Goal: Information Seeking & Learning: Learn about a topic

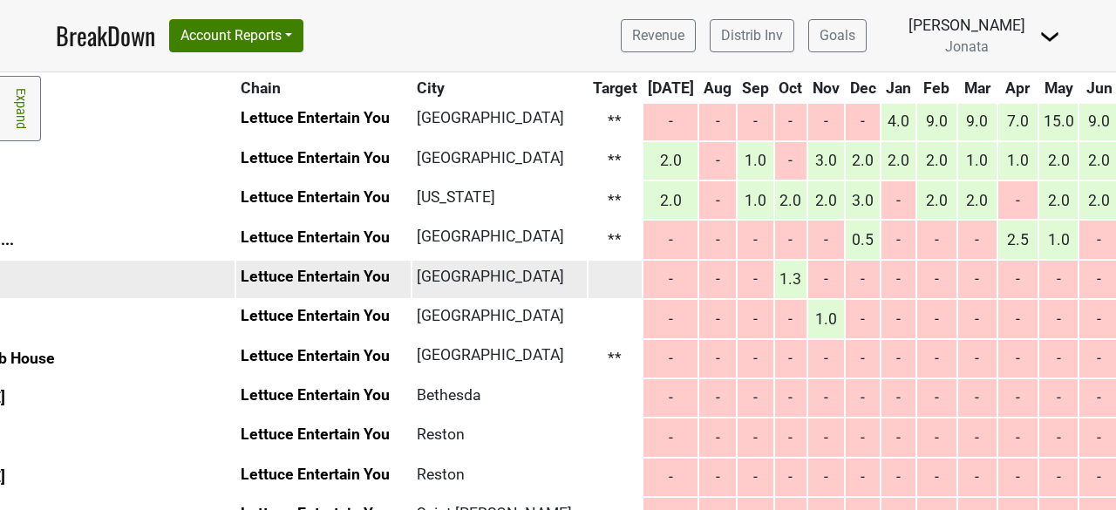
scroll to position [133, 196]
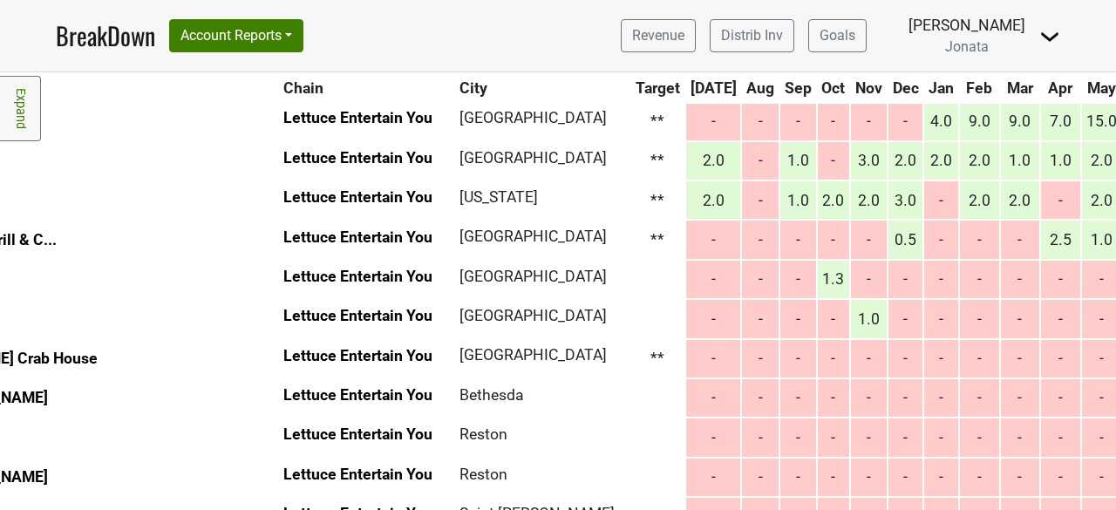
click at [9, 106] on link "Expand" at bounding box center [20, 108] width 41 height 65
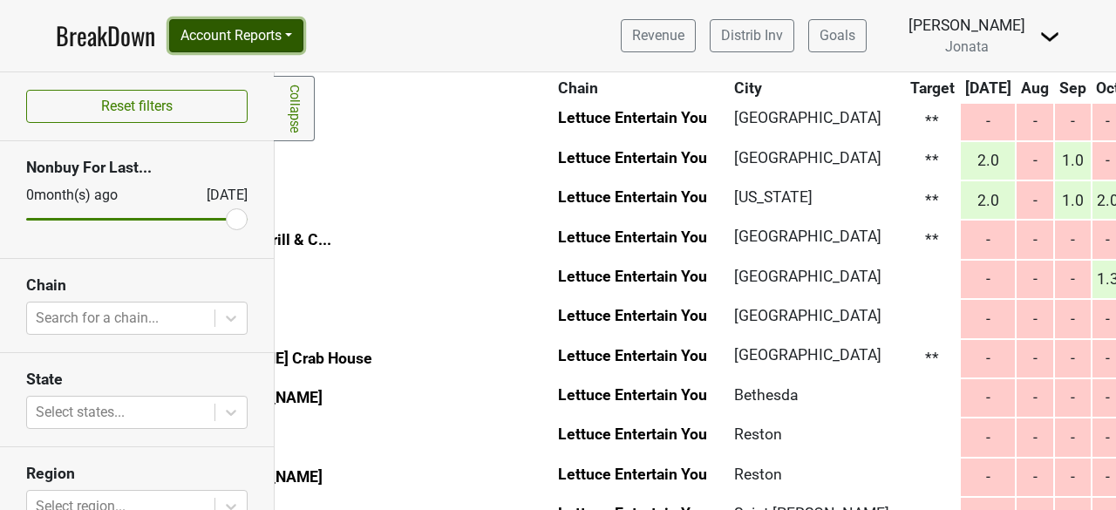
click at [295, 26] on button "Account Reports" at bounding box center [236, 35] width 134 height 33
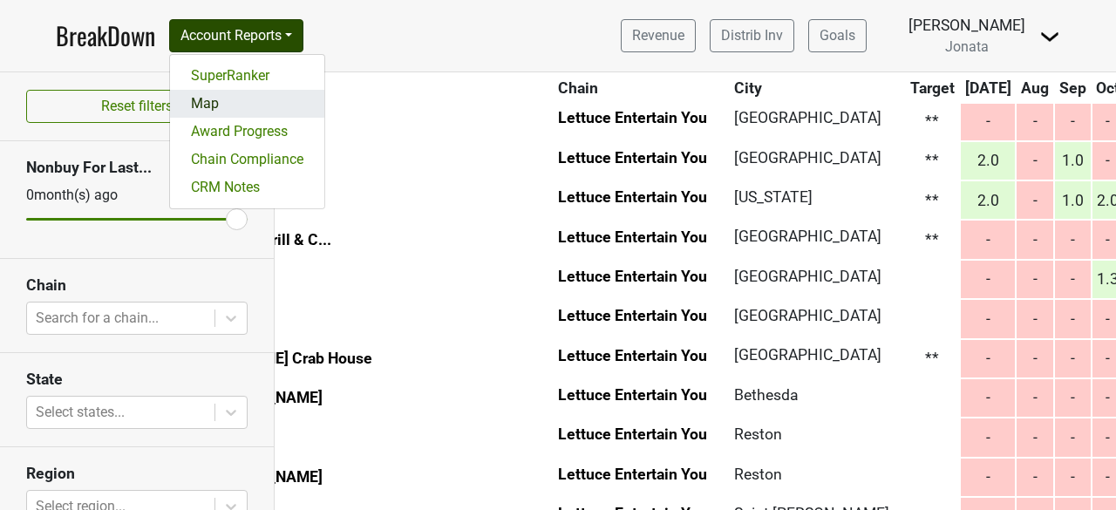
click at [204, 102] on link "Map" at bounding box center [247, 104] width 154 height 28
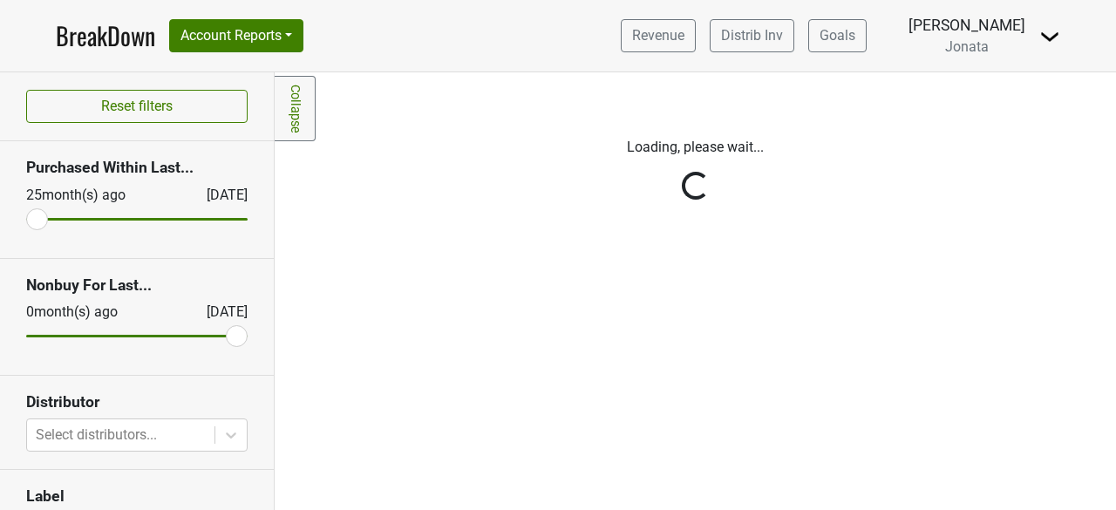
click at [220, 441] on div "Reset filters Purchased Within Last... [DATE] [DATE] Nonbuy For Last... [DATE] …" at bounding box center [137, 291] width 275 height 438
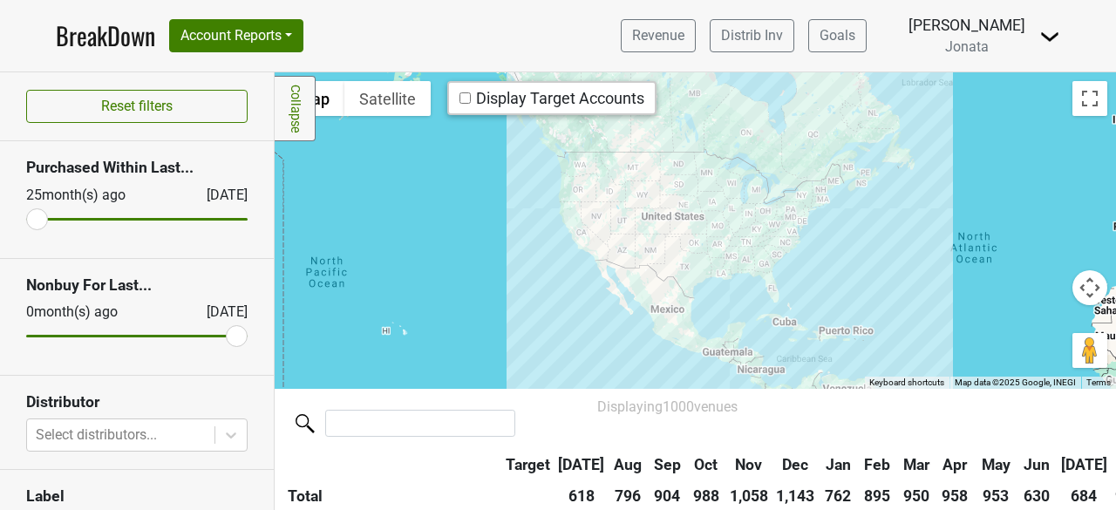
click at [120, 432] on body "BreakDown Account Reports SuperRanker Map Award Progress Chain Compliance CRM N…" at bounding box center [558, 255] width 1116 height 510
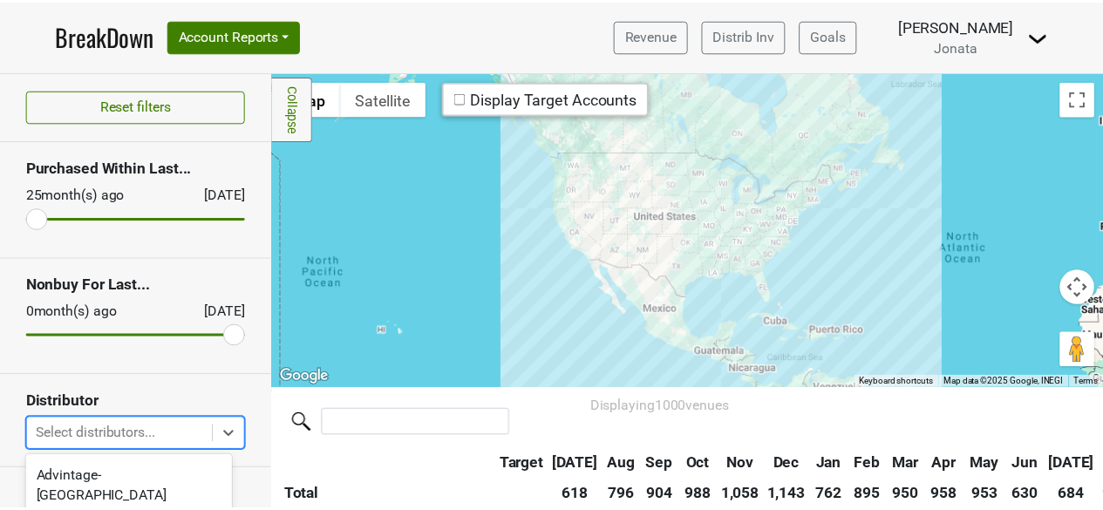
scroll to position [208, 0]
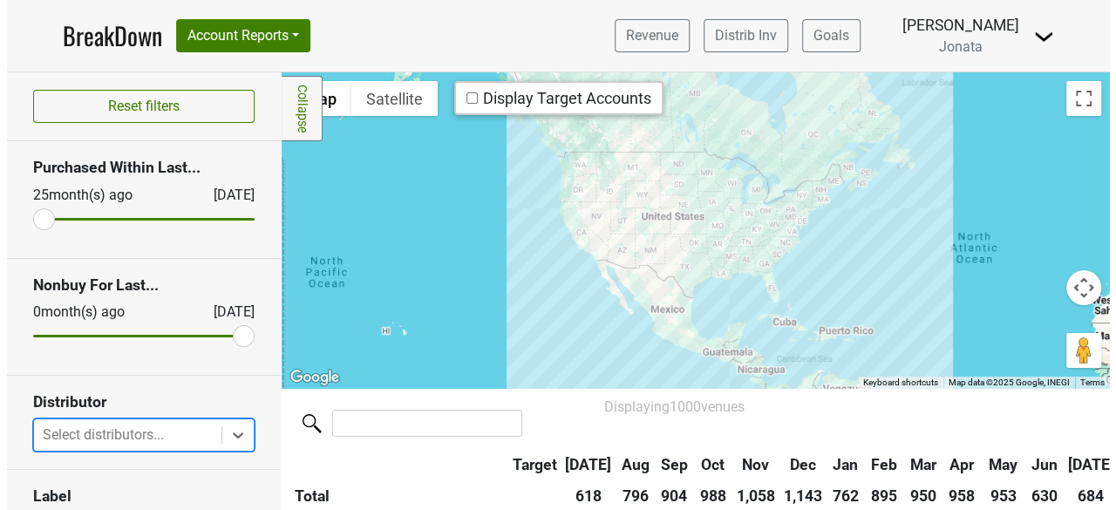
scroll to position [0, 0]
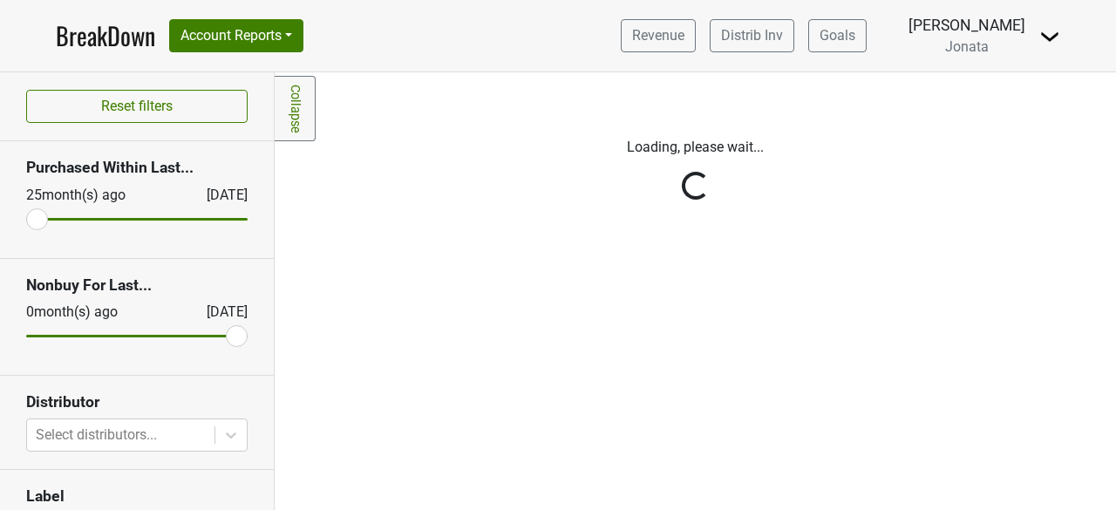
click at [92, 428] on div "Reset filters Purchased Within Last... 25 month(s) ago Aug '25 Nonbuy For Last.…" at bounding box center [137, 291] width 275 height 438
click at [81, 426] on div "Reset filters Purchased Within Last... 25 month(s) ago Aug '25 Nonbuy For Last.…" at bounding box center [137, 291] width 275 height 438
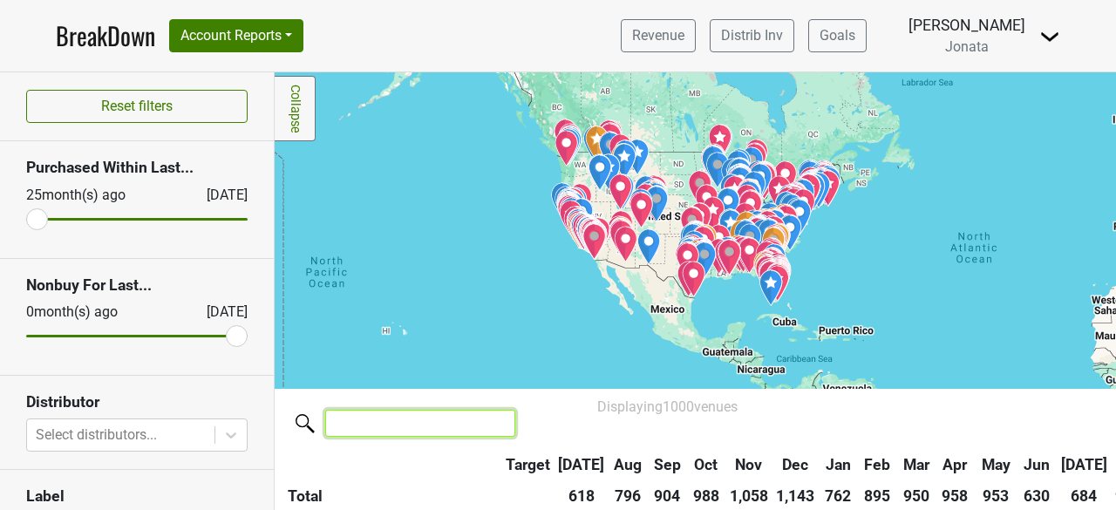
click at [389, 427] on input "search" at bounding box center [420, 423] width 190 height 27
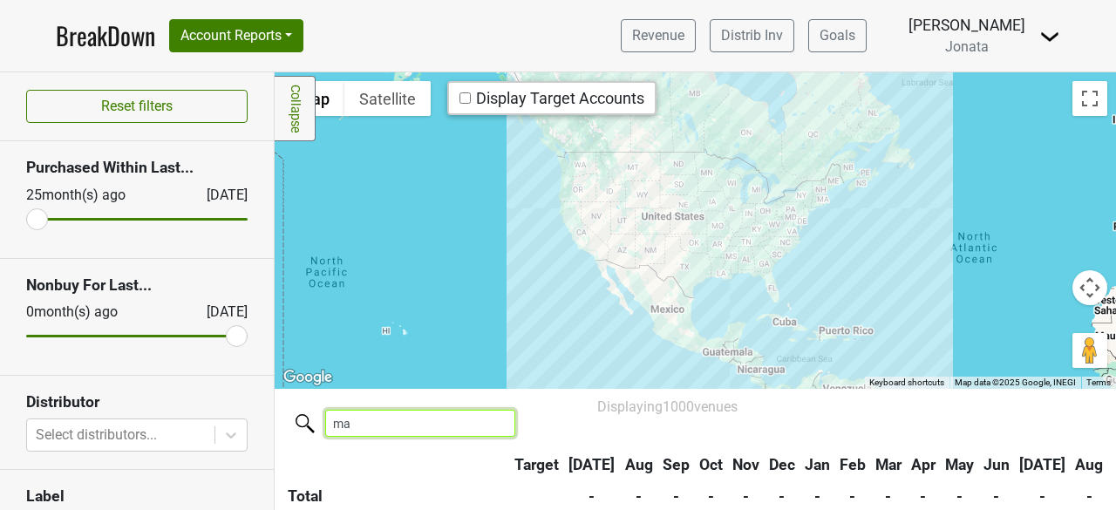
type input "m"
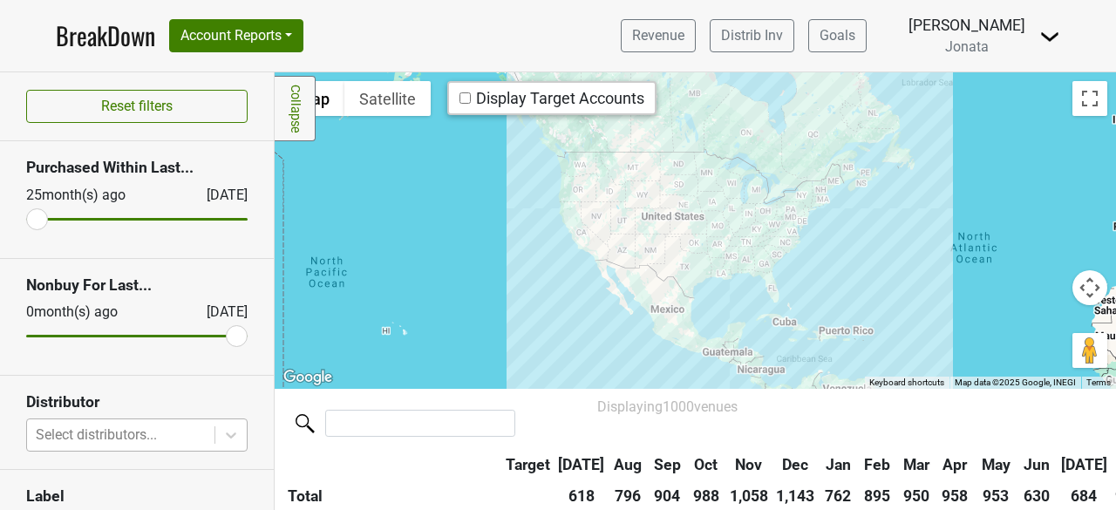
click at [119, 425] on body "BreakDown Account Reports SuperRanker Map Award Progress Chain Compliance CRM N…" at bounding box center [558, 255] width 1116 height 510
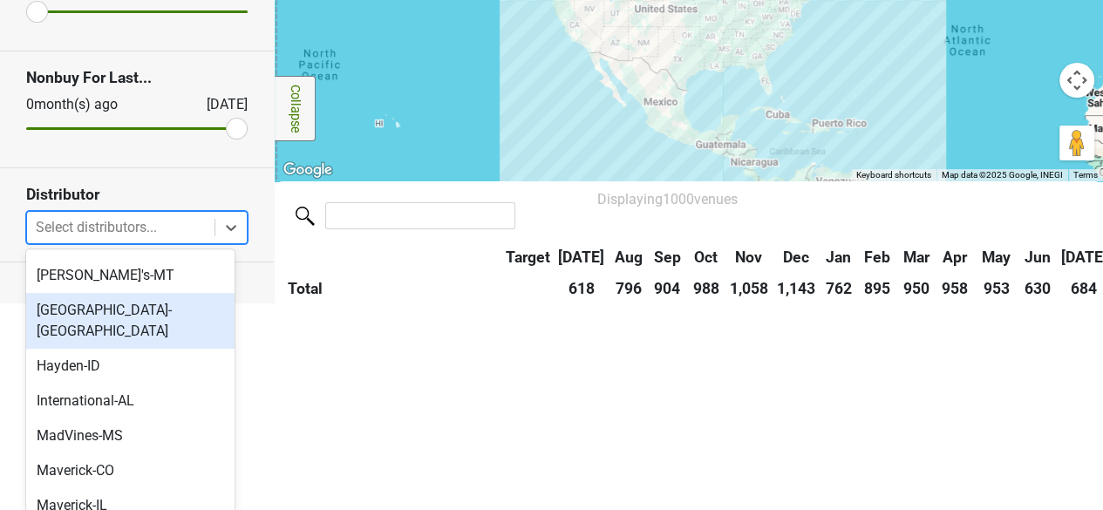
scroll to position [645, 0]
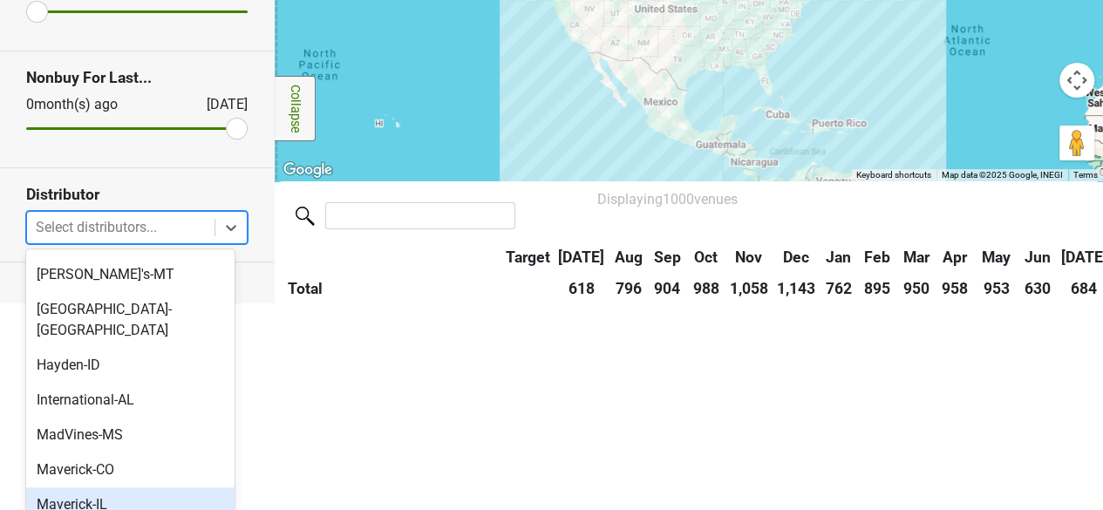
click at [54, 488] on div "Maverick-IL" at bounding box center [130, 505] width 208 height 35
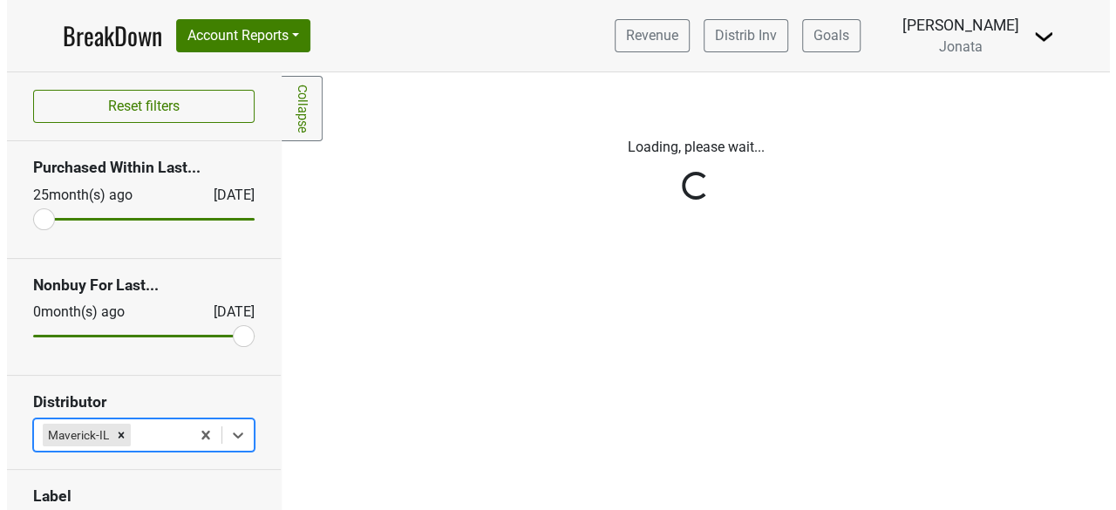
scroll to position [0, 0]
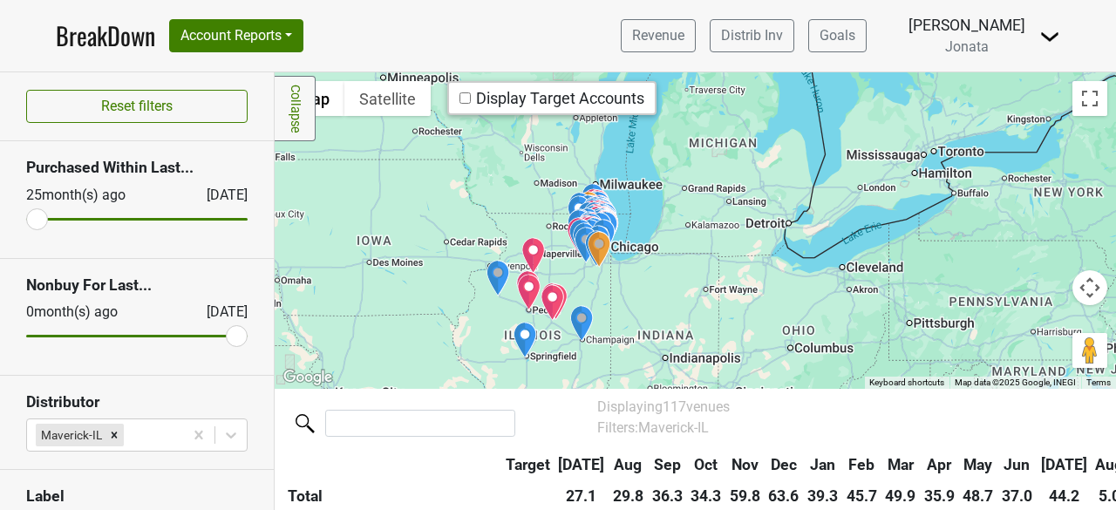
drag, startPoint x: 874, startPoint y: 214, endPoint x: 731, endPoint y: 274, distance: 155.2
click at [731, 274] on div at bounding box center [696, 230] width 842 height 317
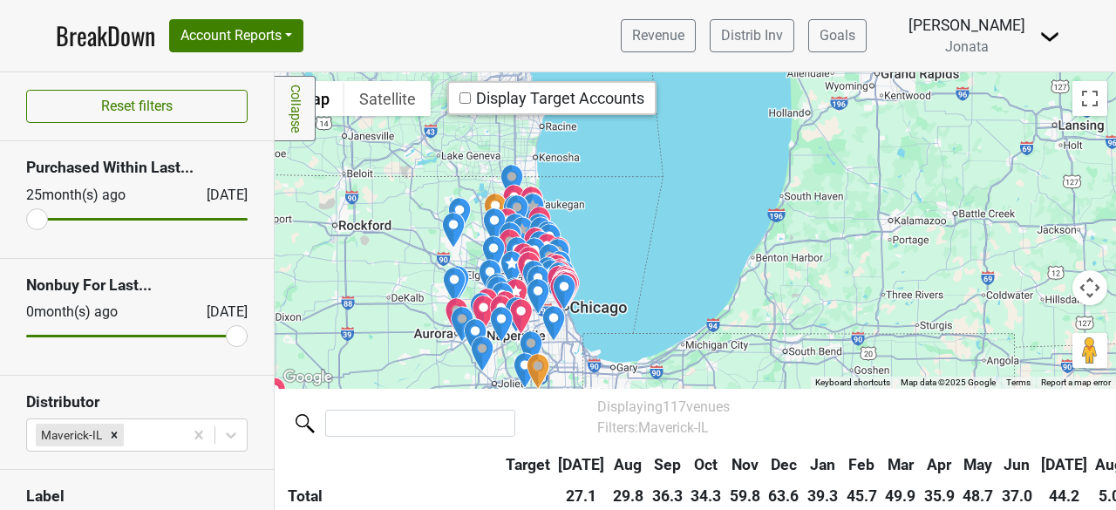
drag, startPoint x: 392, startPoint y: 279, endPoint x: 497, endPoint y: 235, distance: 113.4
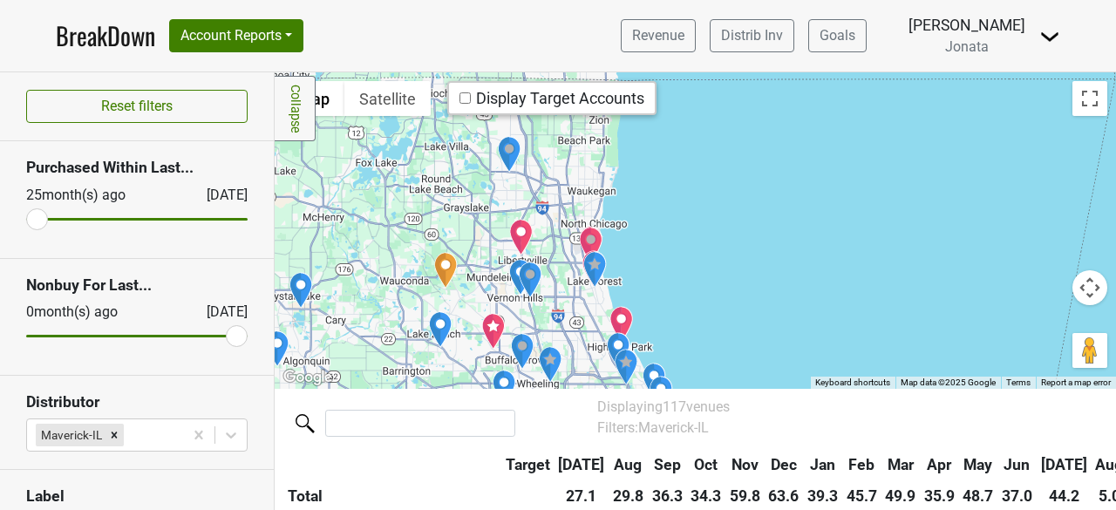
drag, startPoint x: 543, startPoint y: 147, endPoint x: 487, endPoint y: 323, distance: 184.0
click at [487, 323] on img "Corked Wine Bar" at bounding box center [493, 331] width 24 height 37
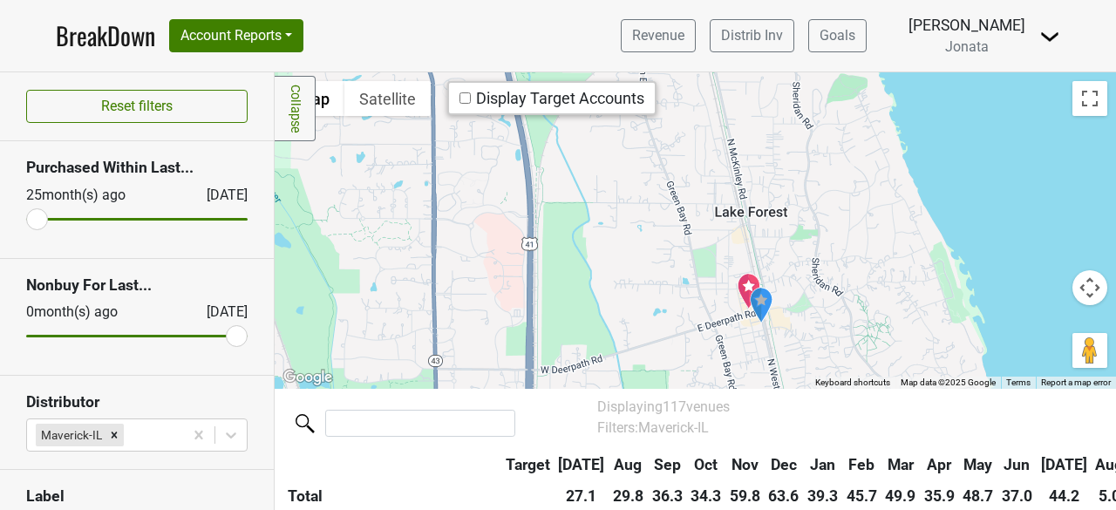
drag, startPoint x: 691, startPoint y: 296, endPoint x: 668, endPoint y: 181, distance: 117.3
click at [668, 181] on div at bounding box center [696, 230] width 842 height 317
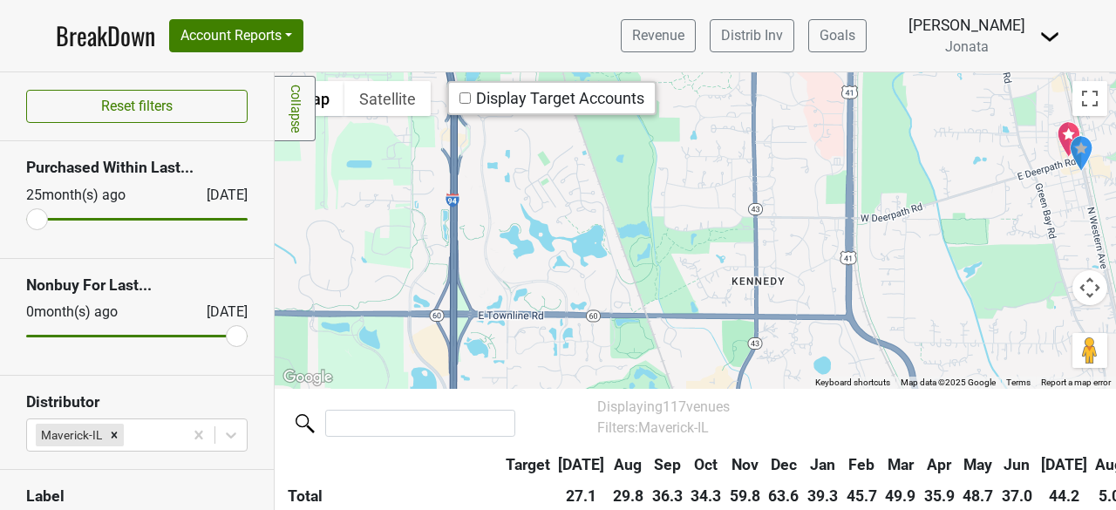
drag, startPoint x: 497, startPoint y: 292, endPoint x: 827, endPoint y: 137, distance: 364.4
click at [827, 137] on div at bounding box center [696, 230] width 842 height 317
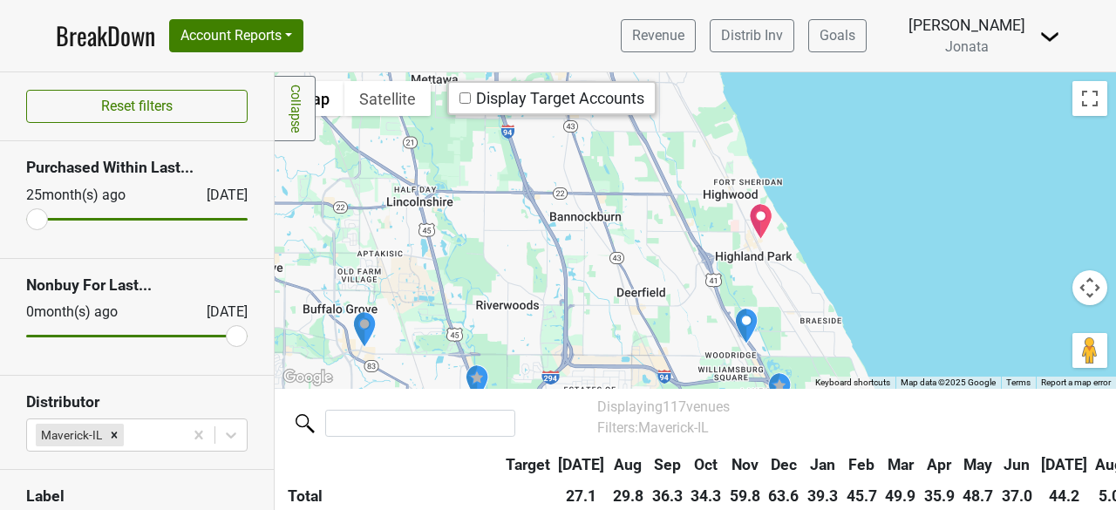
drag, startPoint x: 715, startPoint y: 296, endPoint x: 469, endPoint y: 168, distance: 277.0
click at [469, 168] on div at bounding box center [696, 230] width 842 height 317
click at [757, 221] on img "Pixca" at bounding box center [759, 221] width 24 height 37
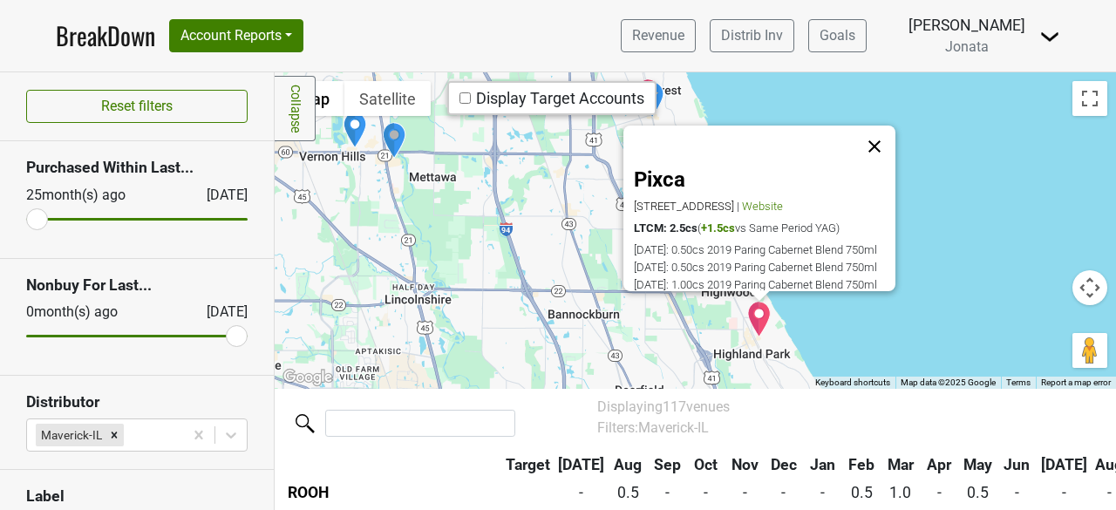
click at [873, 142] on button "Close" at bounding box center [875, 147] width 42 height 42
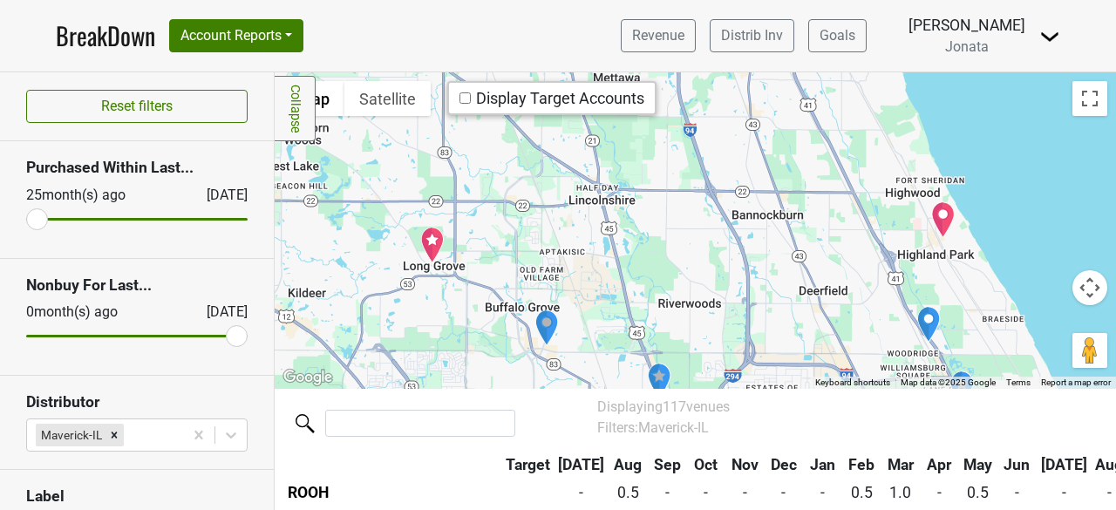
drag, startPoint x: 598, startPoint y: 249, endPoint x: 785, endPoint y: 147, distance: 212.3
click at [785, 147] on div at bounding box center [696, 230] width 842 height 317
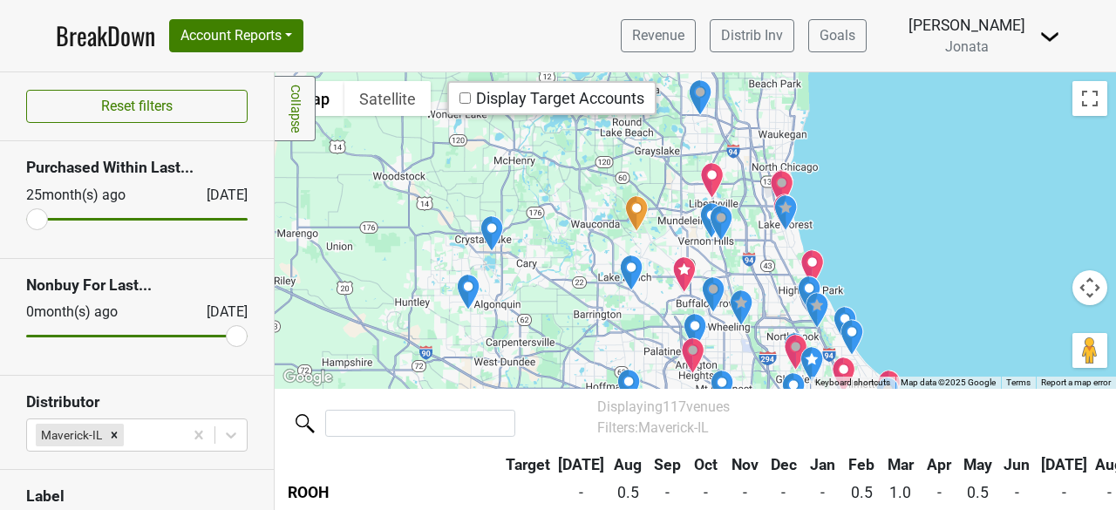
click at [762, 302] on div at bounding box center [696, 230] width 842 height 317
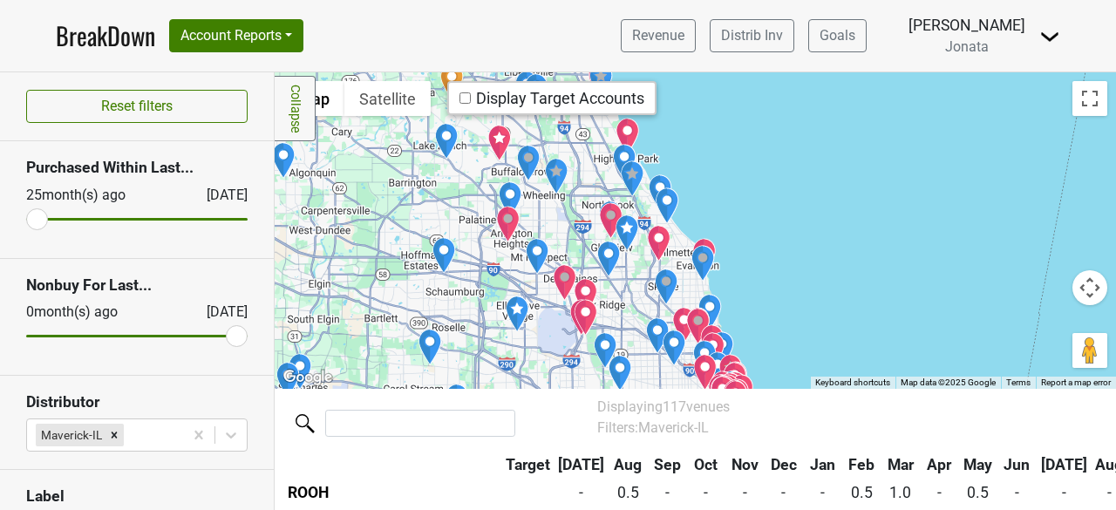
drag, startPoint x: 762, startPoint y: 302, endPoint x: 577, endPoint y: 168, distance: 228.0
click at [577, 168] on div at bounding box center [696, 230] width 842 height 317
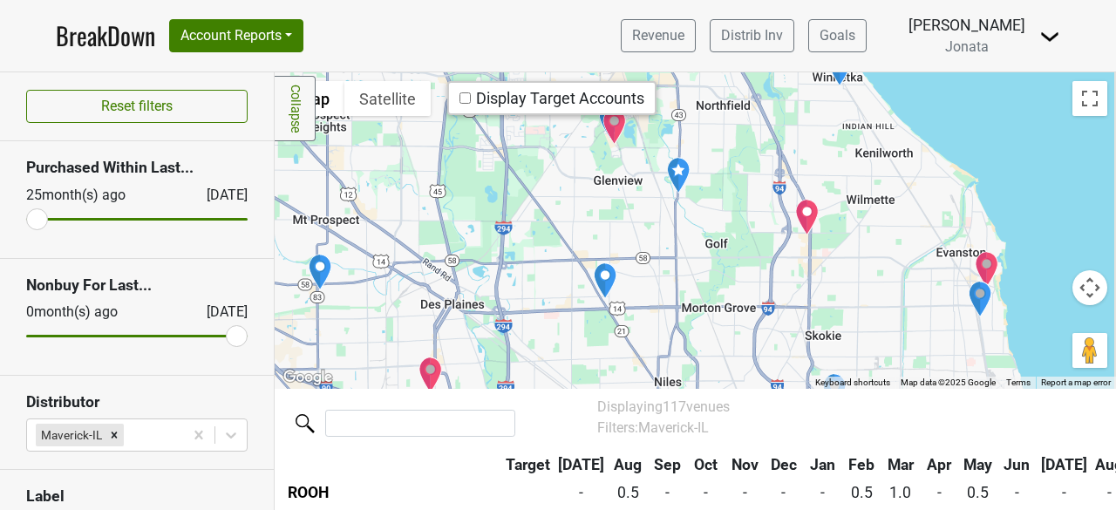
click at [801, 216] on img "The Capital Grille" at bounding box center [807, 217] width 24 height 37
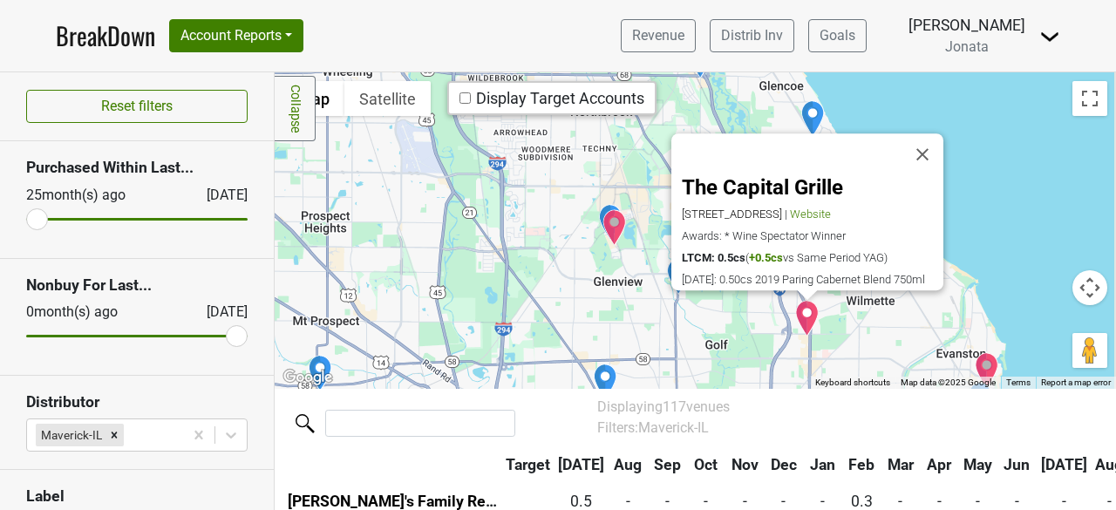
scroll to position [3204, 0]
click at [611, 225] on img "Tavern on The Glen" at bounding box center [615, 227] width 24 height 37
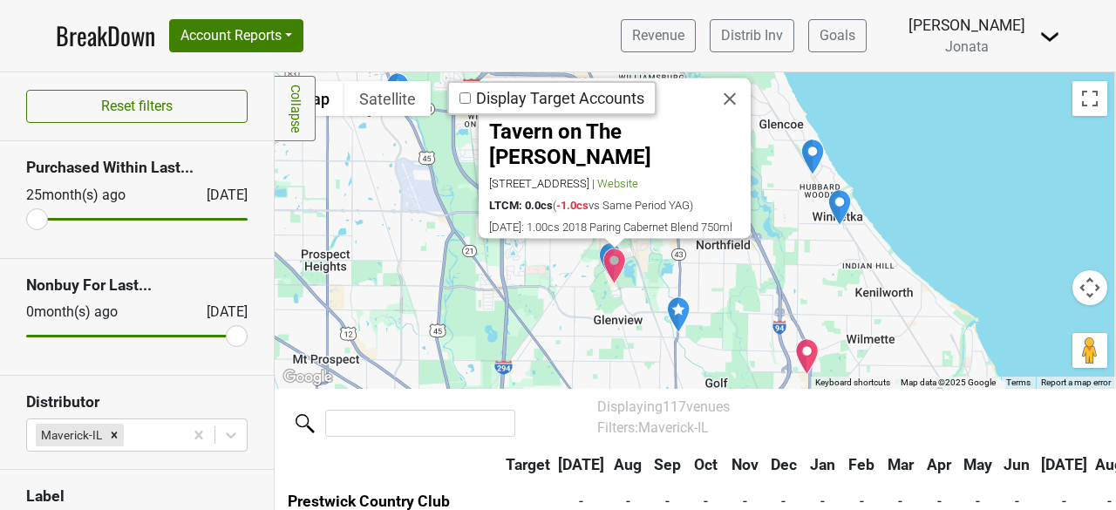
scroll to position [3670, 0]
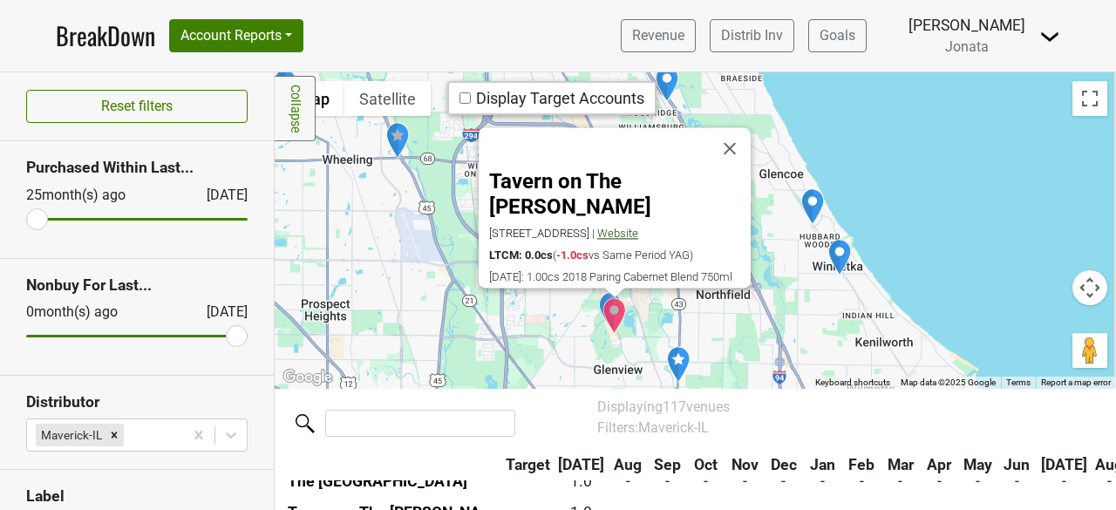
click at [638, 227] on span "Website" at bounding box center [617, 233] width 41 height 13
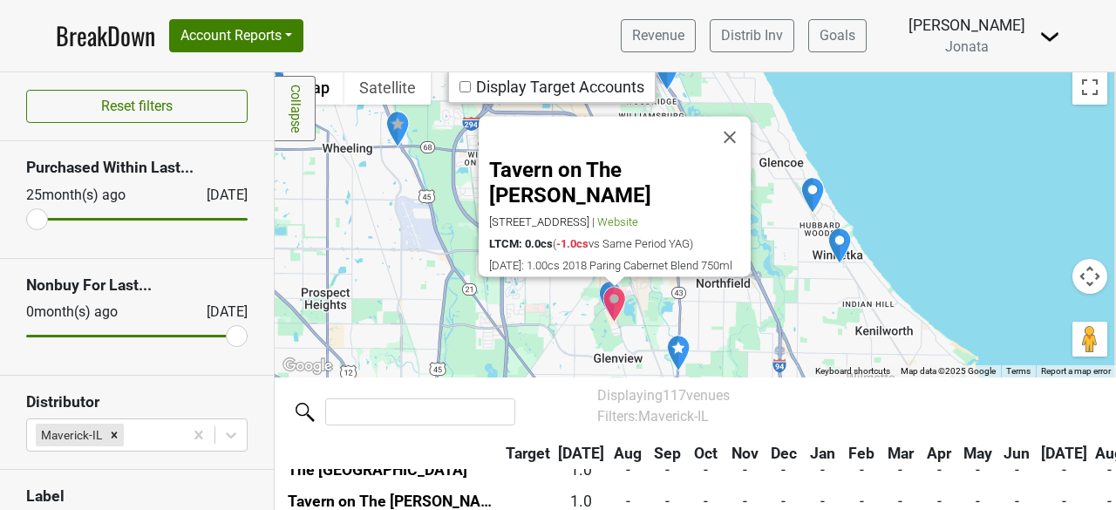
scroll to position [0, 0]
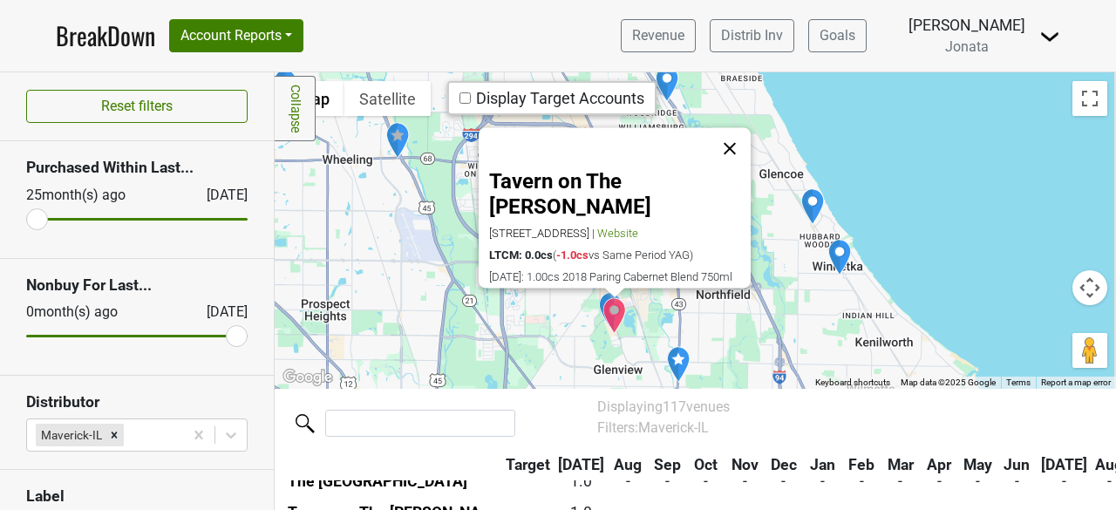
click at [736, 144] on button "Close" at bounding box center [730, 148] width 42 height 42
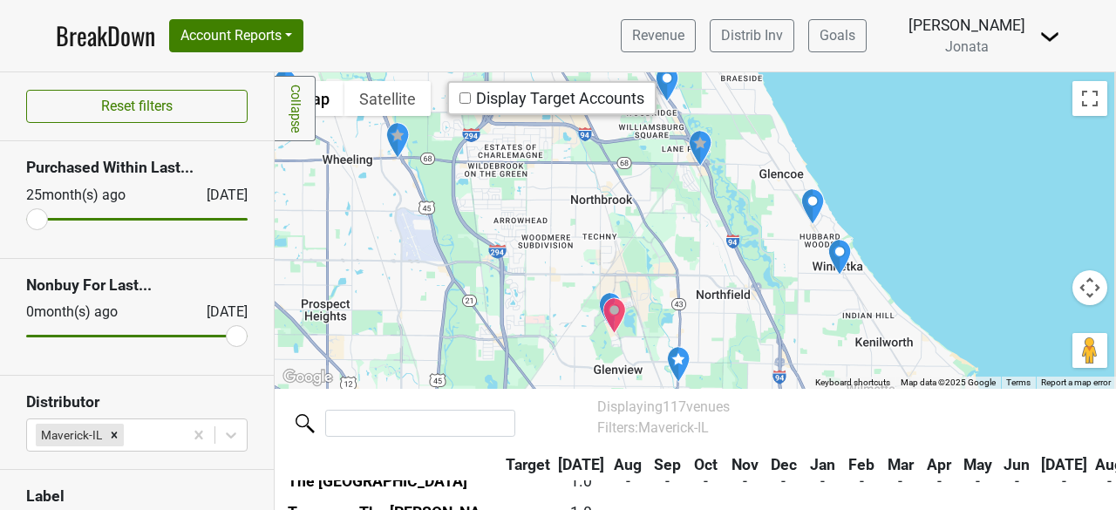
click at [673, 359] on img "Chicago Wine Consulting" at bounding box center [678, 364] width 24 height 37
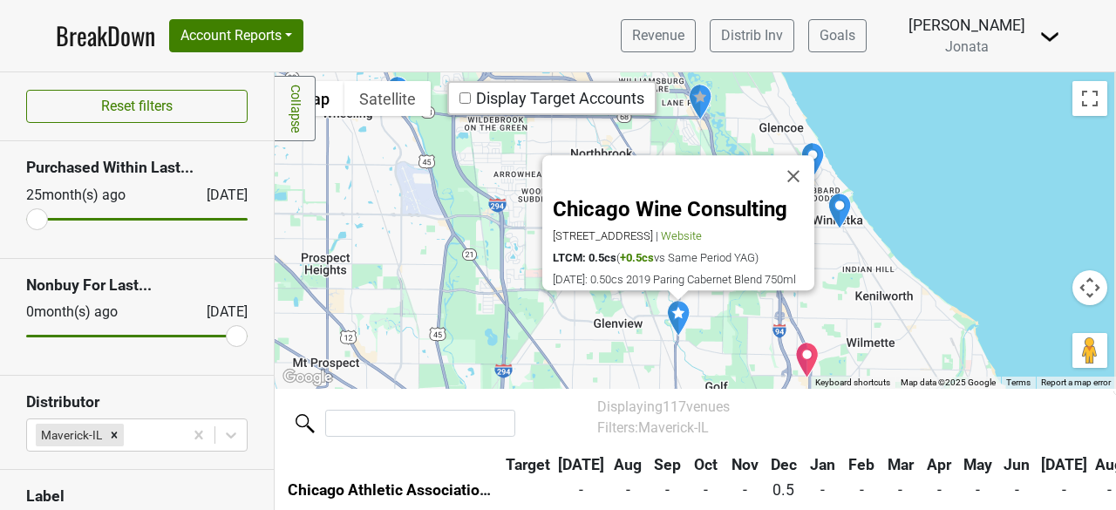
scroll to position [3173, 0]
click at [797, 155] on button "Close" at bounding box center [794, 176] width 42 height 42
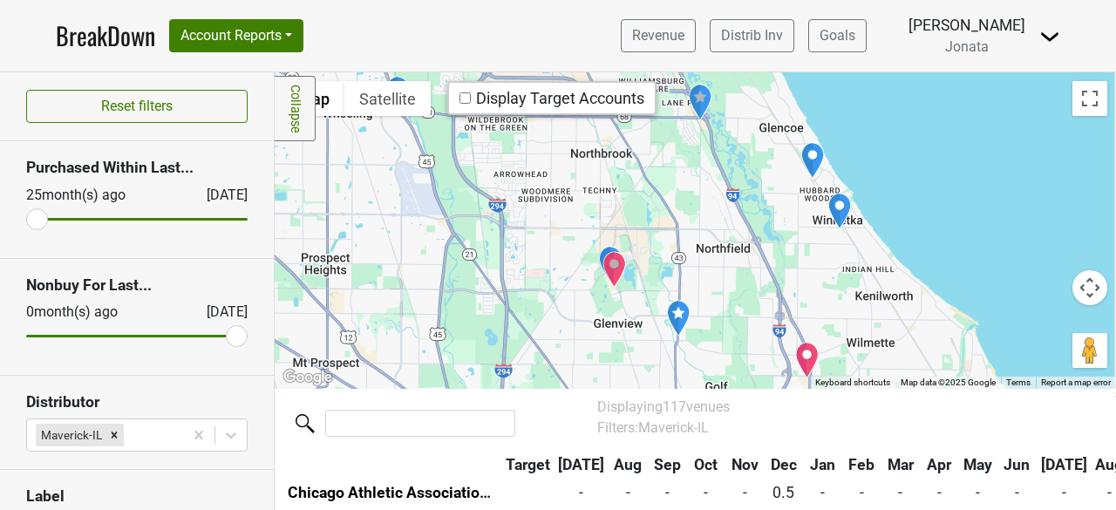
click at [806, 358] on img "The Capital Grille" at bounding box center [807, 360] width 24 height 37
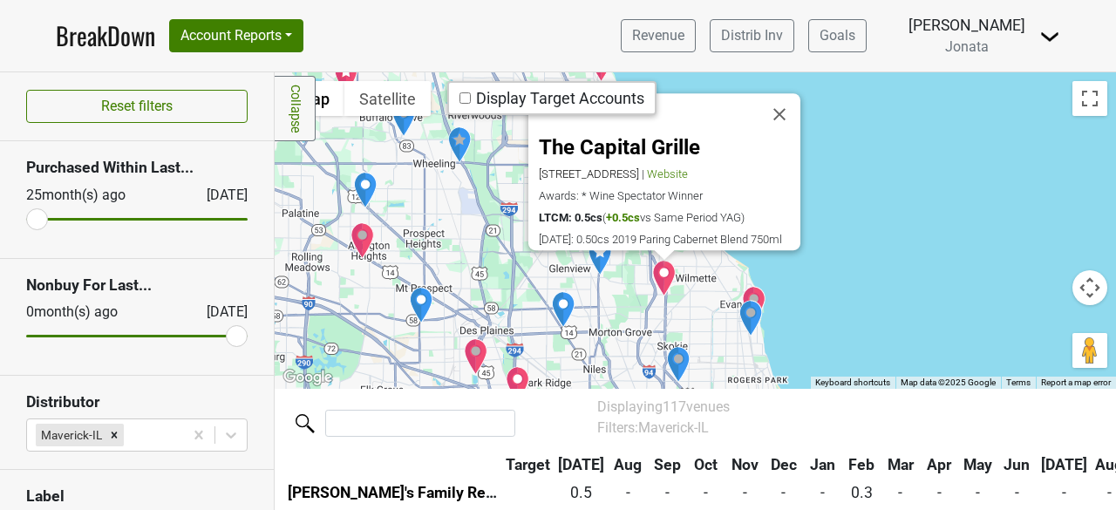
click at [464, 352] on img "The Foxtail on the Lake" at bounding box center [476, 356] width 24 height 37
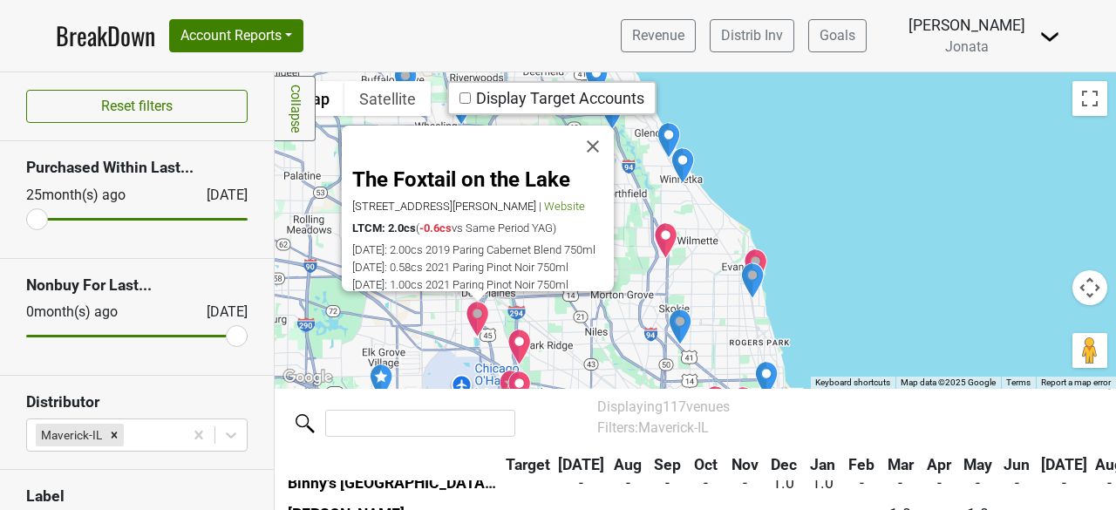
scroll to position [1887, 0]
click at [515, 334] on img "Rivers Casino" at bounding box center [520, 347] width 24 height 37
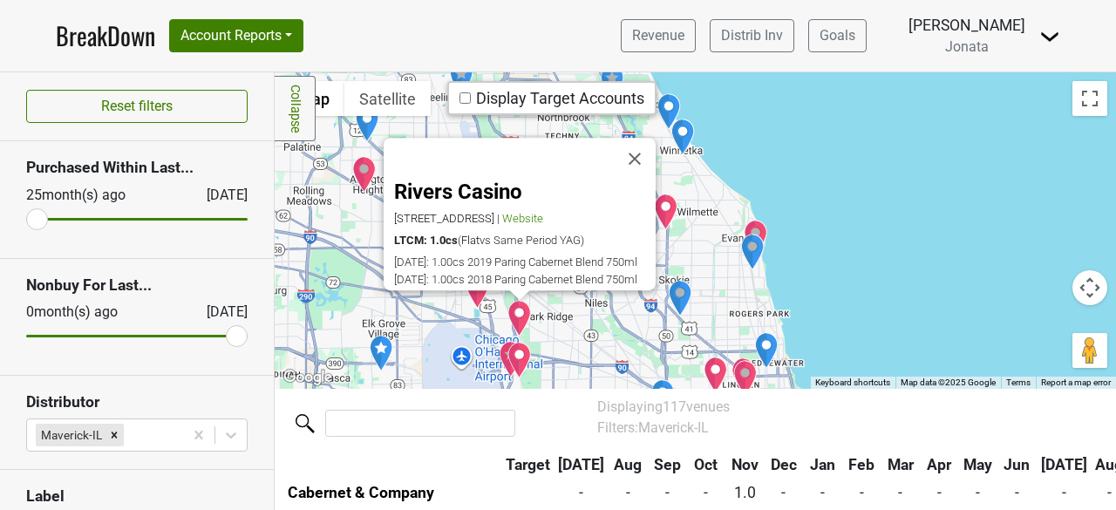
scroll to position [31, 0]
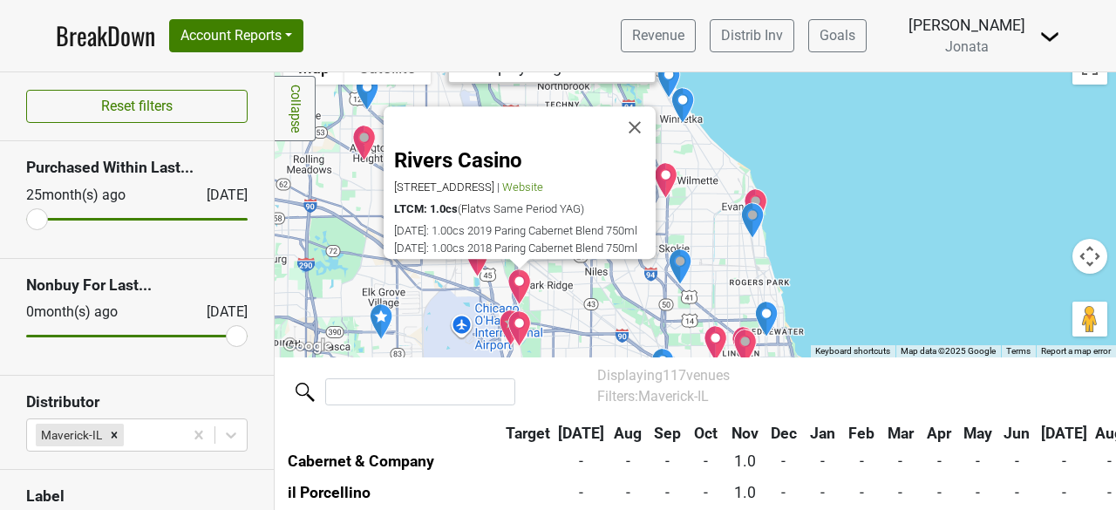
click at [499, 319] on img "Truluck's - Rosemont" at bounding box center [511, 328] width 24 height 37
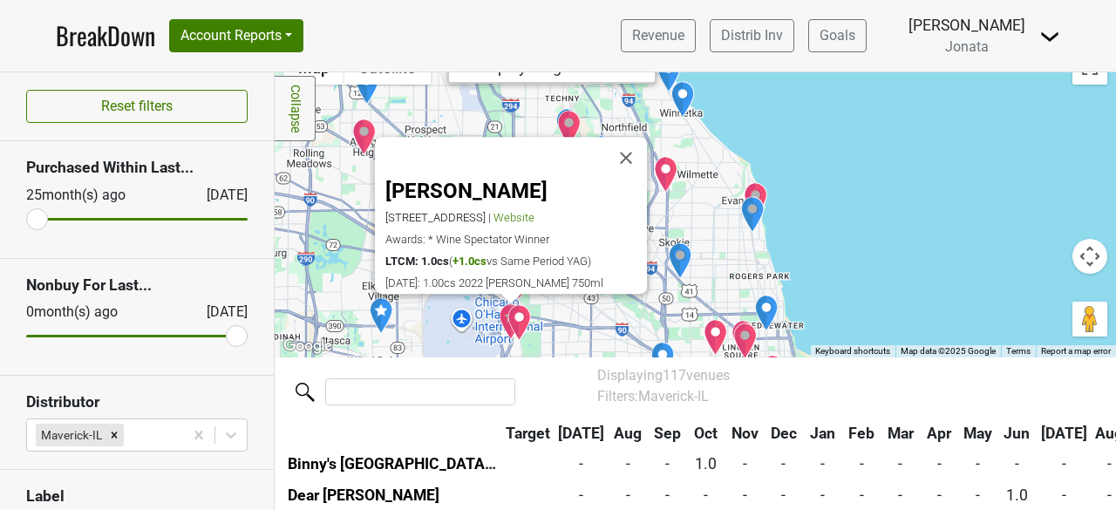
scroll to position [2797, 0]
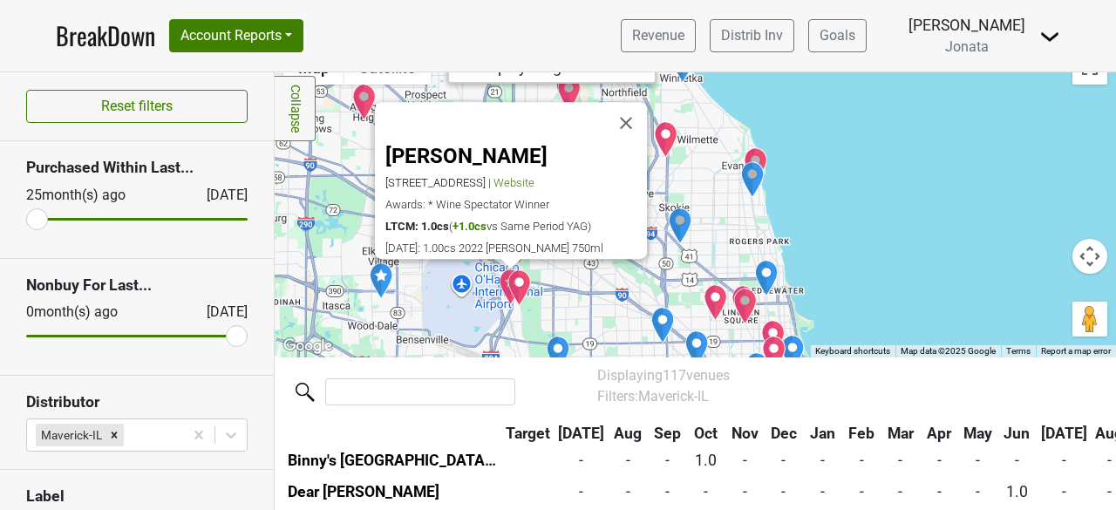
click at [509, 277] on img "The Capital Grille - Rosemont" at bounding box center [520, 288] width 24 height 37
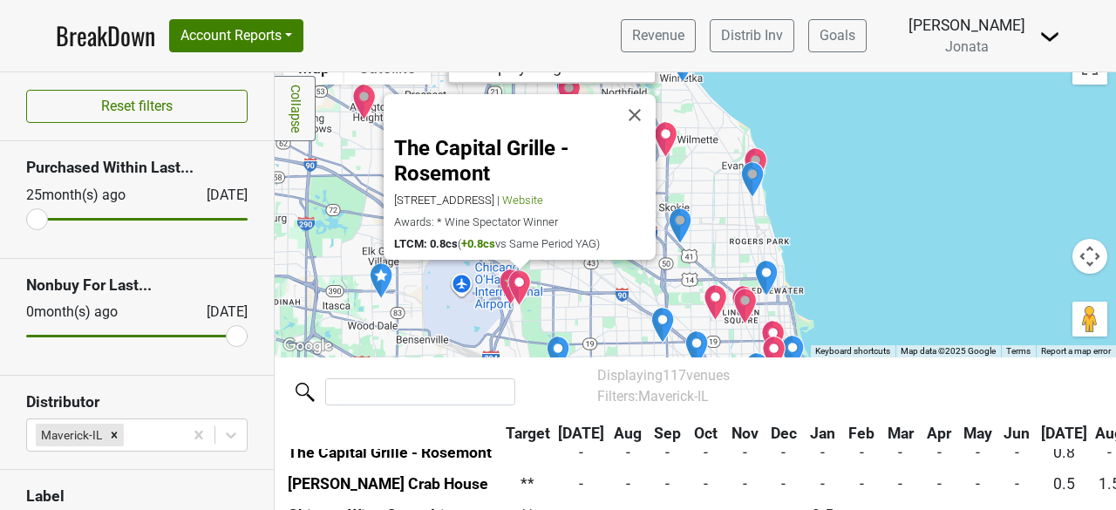
scroll to position [3079, 0]
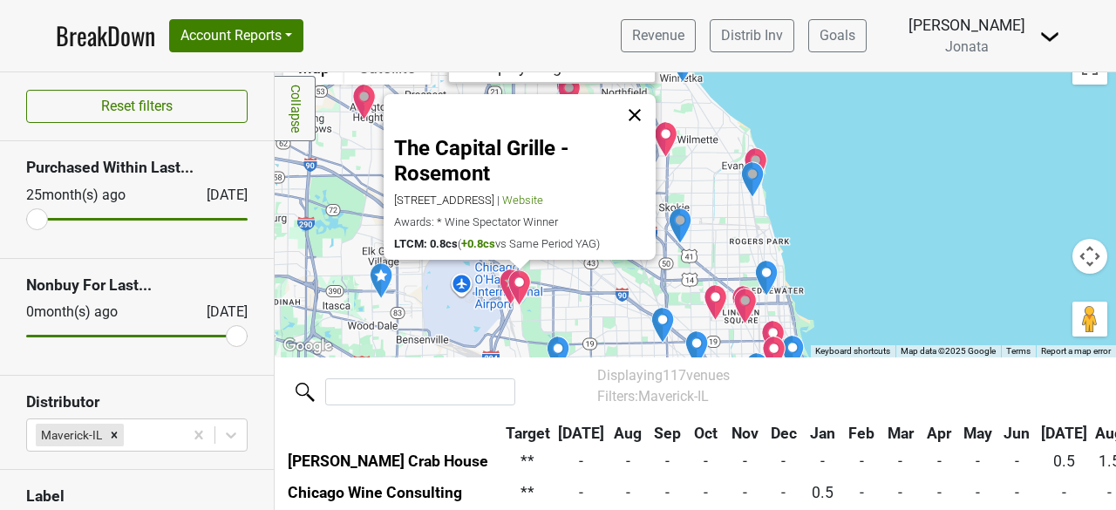
click at [633, 113] on button "Close" at bounding box center [635, 115] width 42 height 42
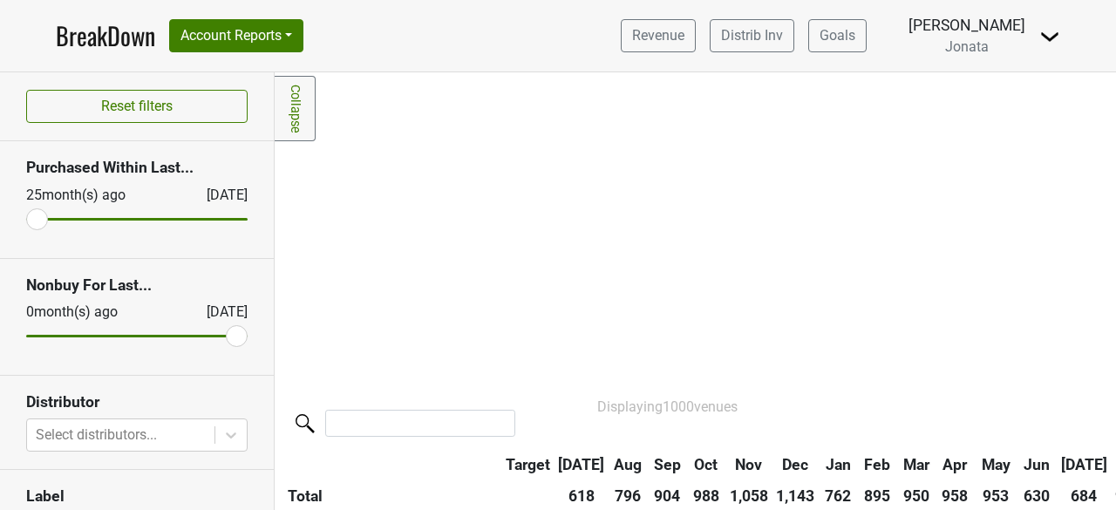
click at [982, 46] on span "Jonata" at bounding box center [967, 46] width 44 height 17
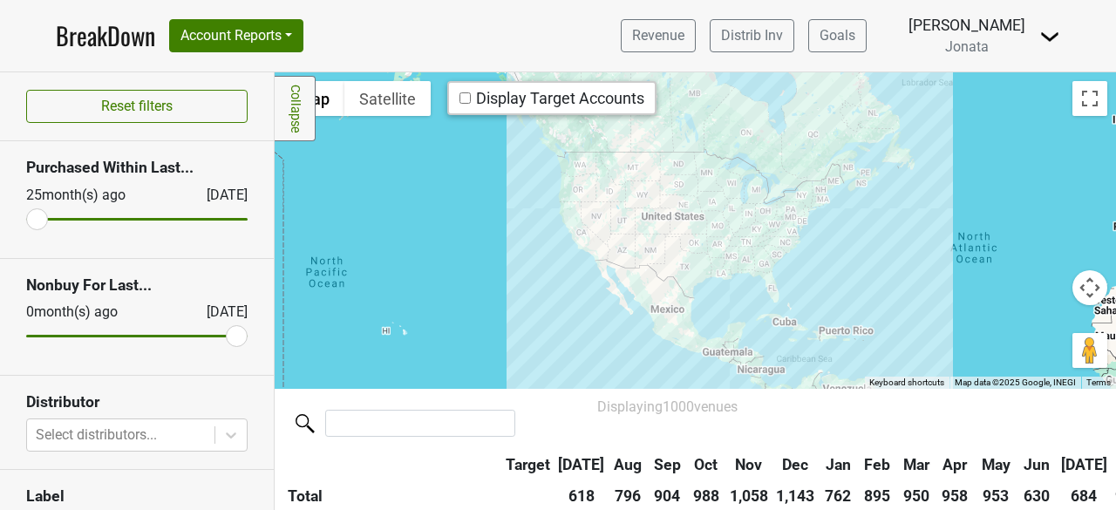
click at [1043, 33] on img at bounding box center [1050, 36] width 21 height 21
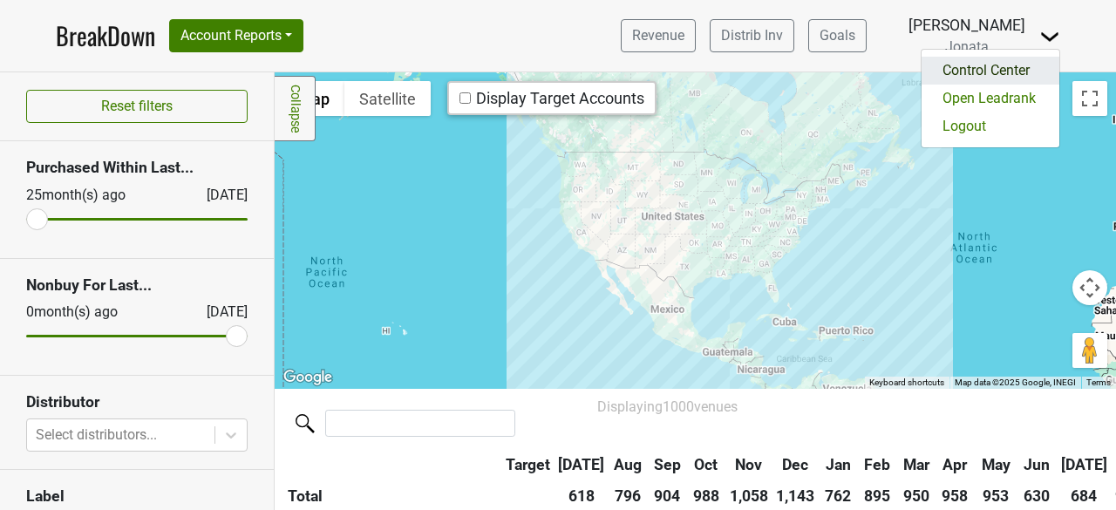
click at [998, 74] on link "Control Center" at bounding box center [991, 71] width 138 height 28
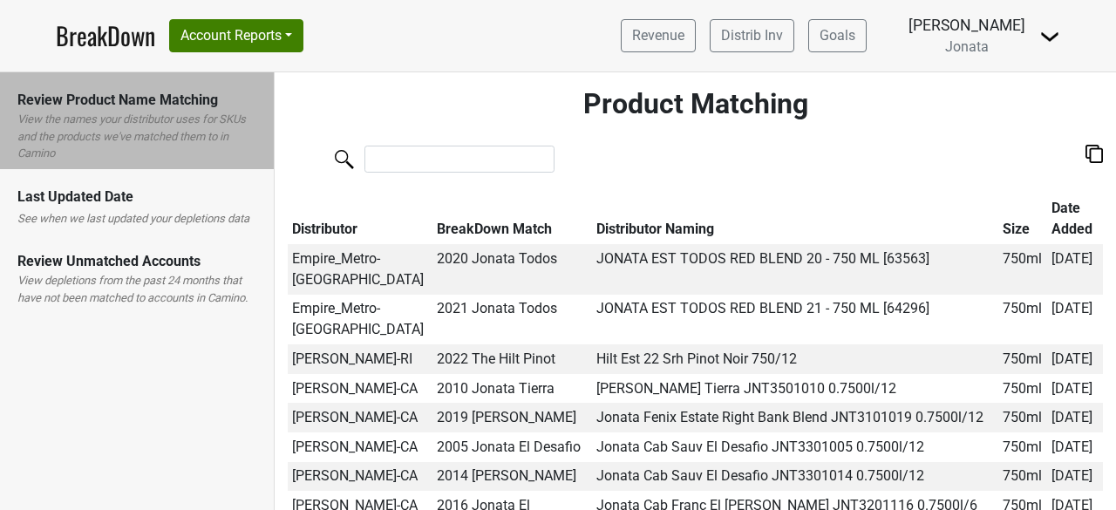
click at [1051, 34] on img at bounding box center [1050, 36] width 21 height 21
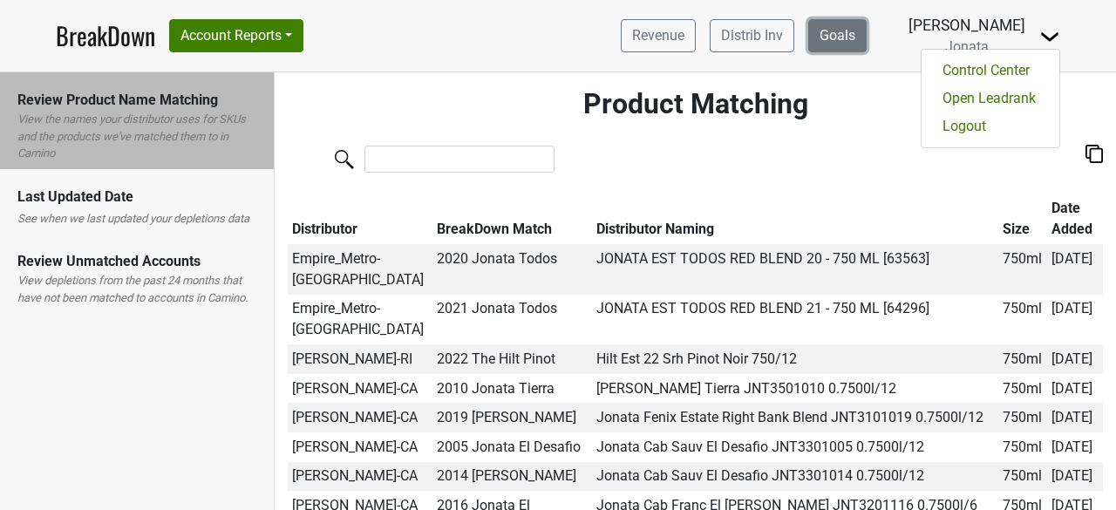
click at [867, 42] on link "Goals" at bounding box center [838, 35] width 58 height 33
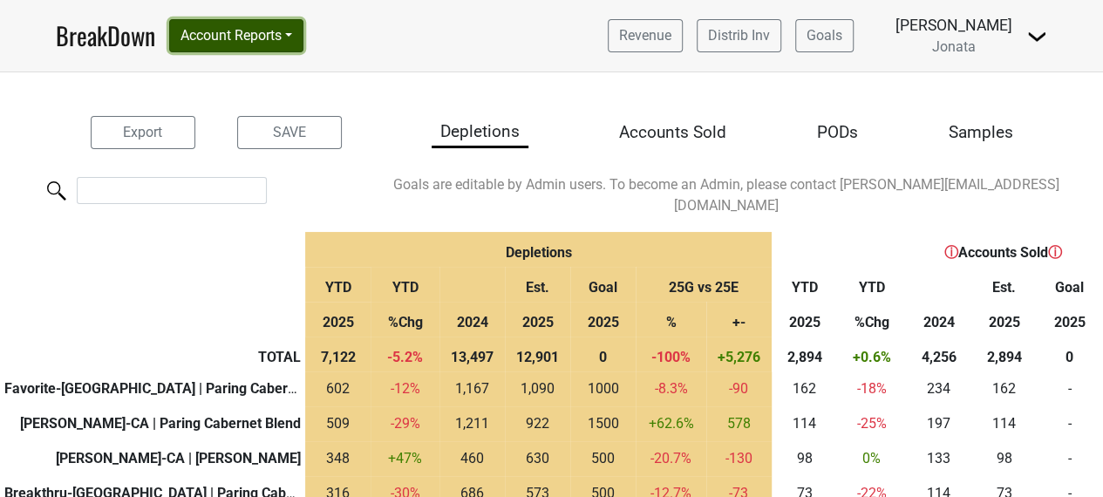
click at [254, 36] on button "Account Reports" at bounding box center [236, 35] width 134 height 33
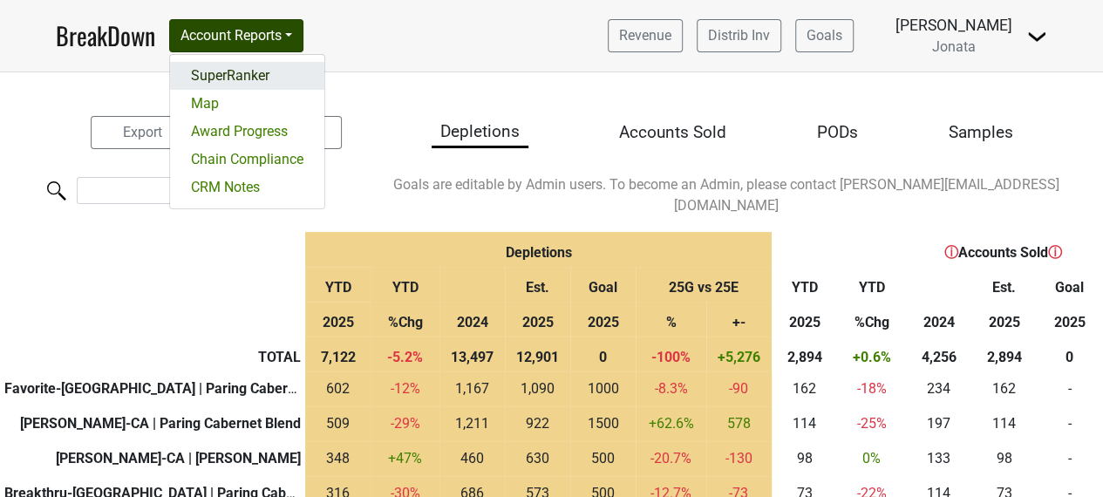
click at [204, 76] on link "SuperRanker" at bounding box center [247, 76] width 154 height 28
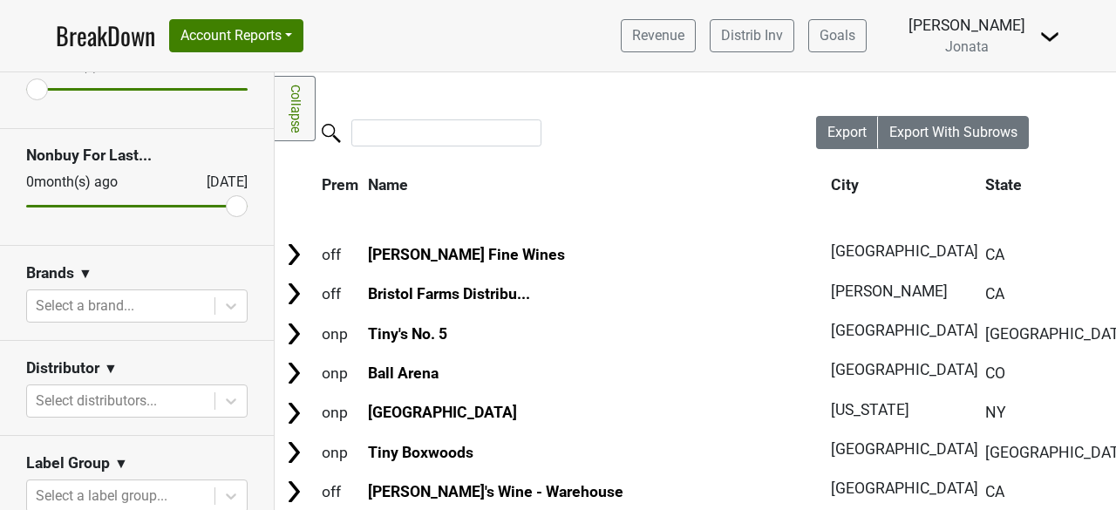
scroll to position [135, 0]
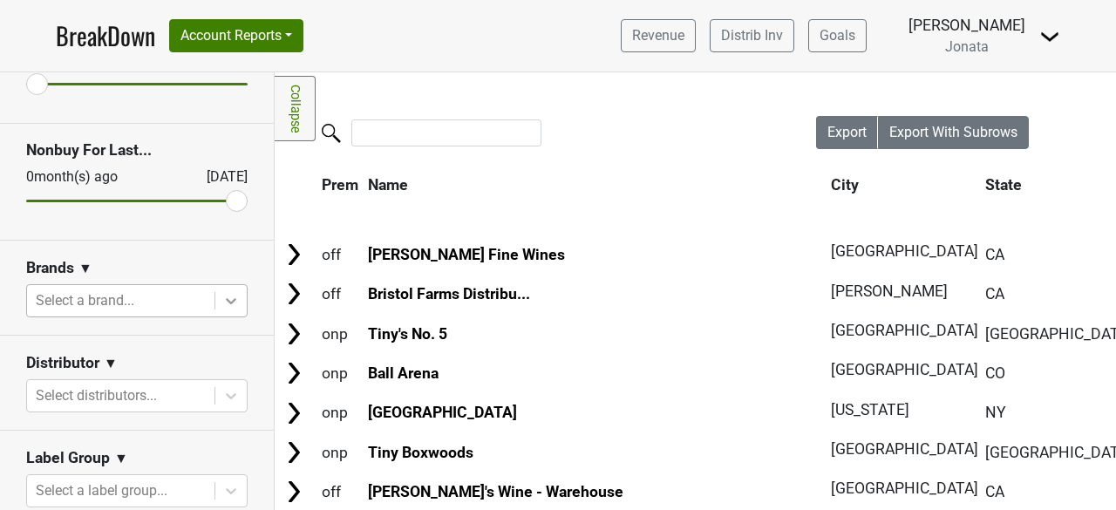
click at [224, 305] on icon at bounding box center [230, 300] width 17 height 17
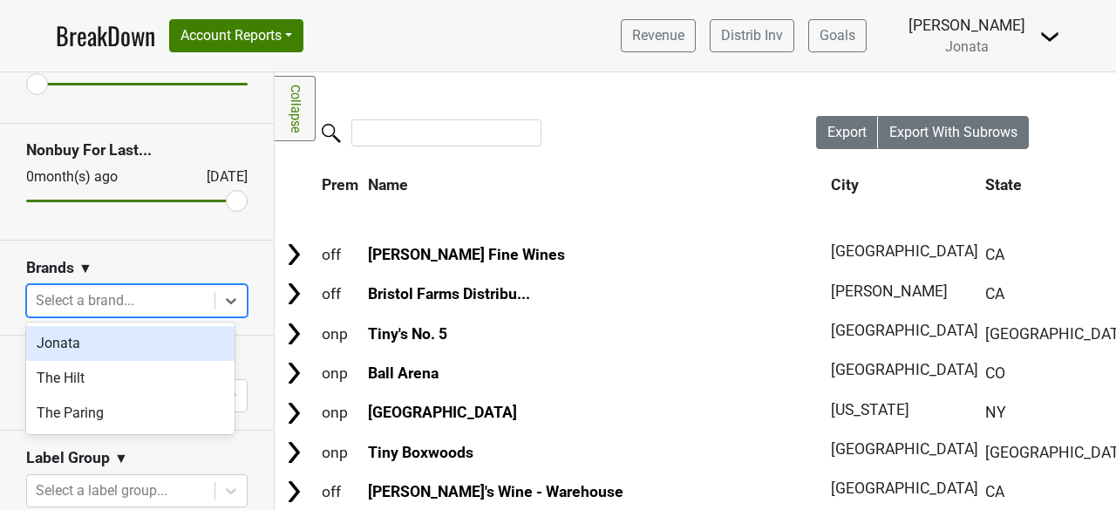
click at [63, 344] on div "Jonata" at bounding box center [130, 343] width 208 height 35
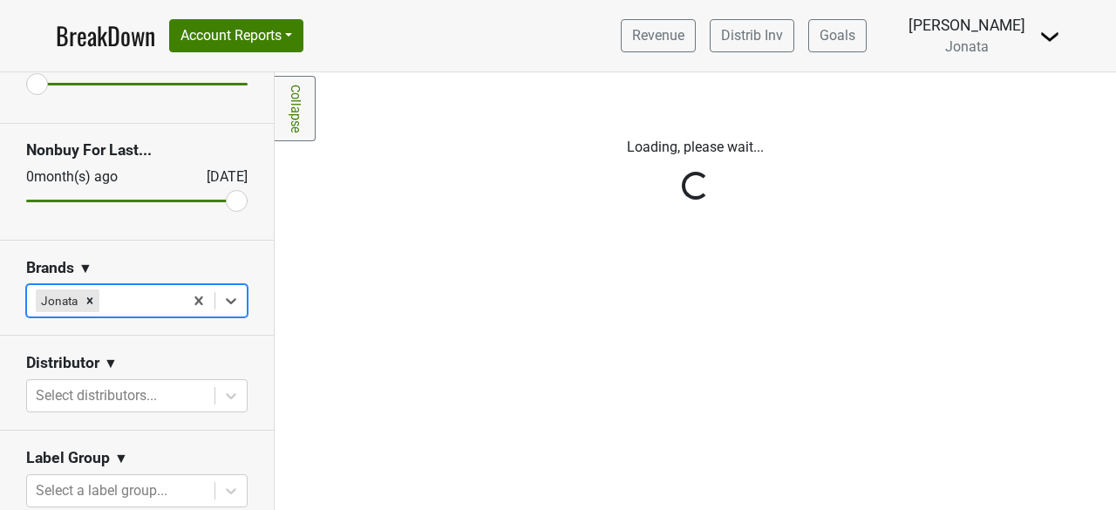
click at [222, 294] on icon at bounding box center [230, 300] width 17 height 17
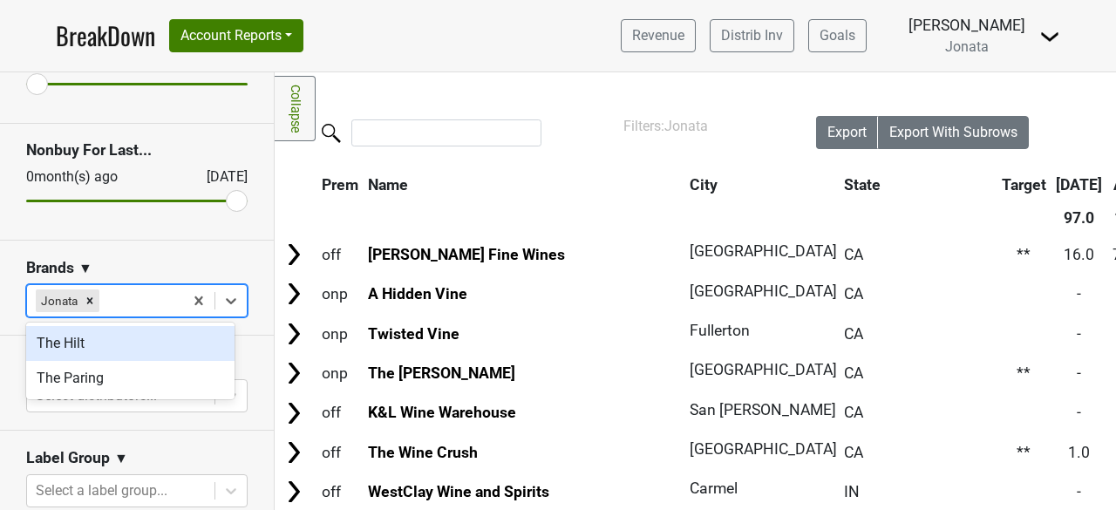
click at [72, 331] on div "The Hilt" at bounding box center [130, 343] width 208 height 35
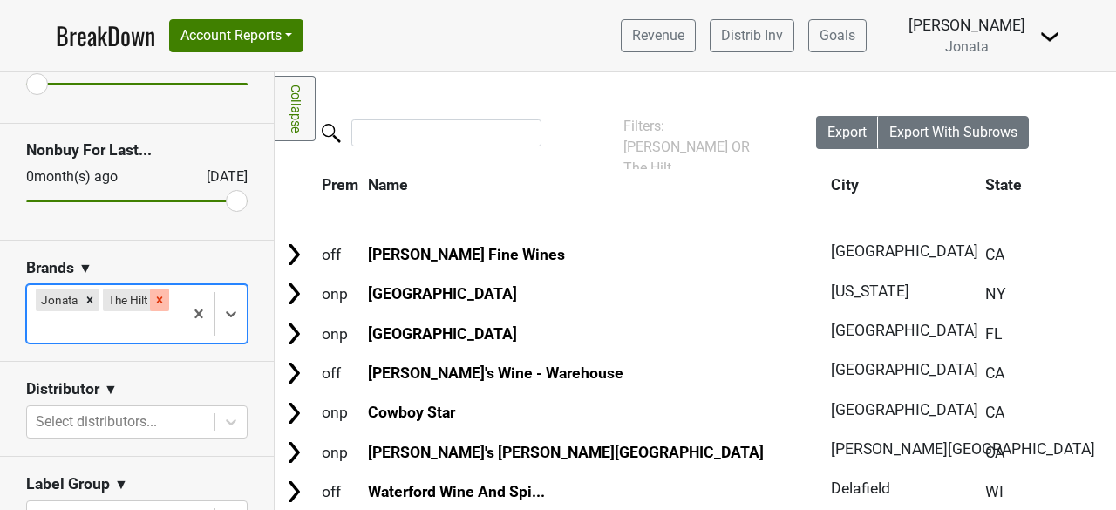
click at [154, 306] on icon "Remove The Hilt" at bounding box center [160, 300] width 12 height 12
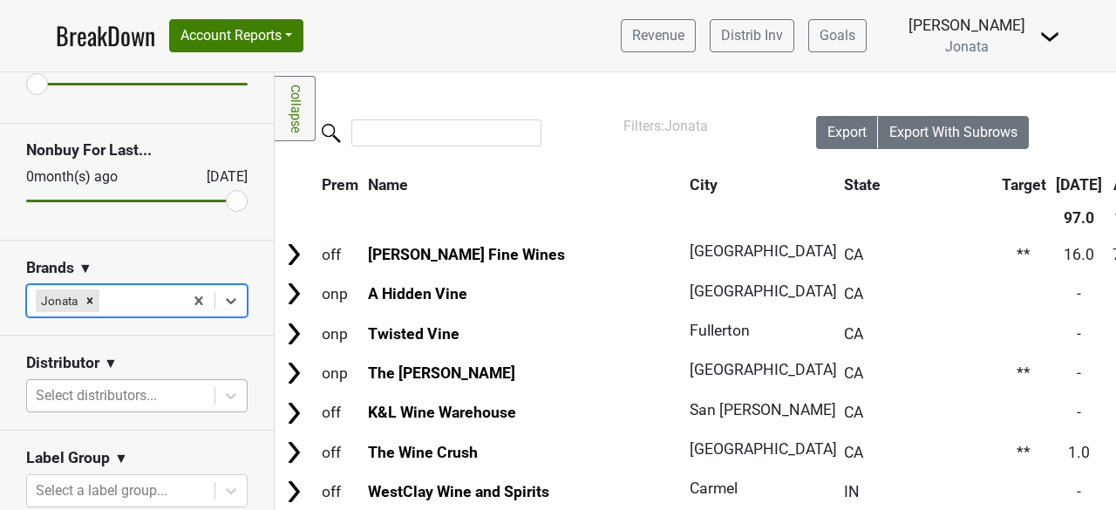
click at [120, 394] on body "BreakDown Account Reports SuperRanker Map Award Progress Chain Compliance CRM N…" at bounding box center [558, 255] width 1116 height 510
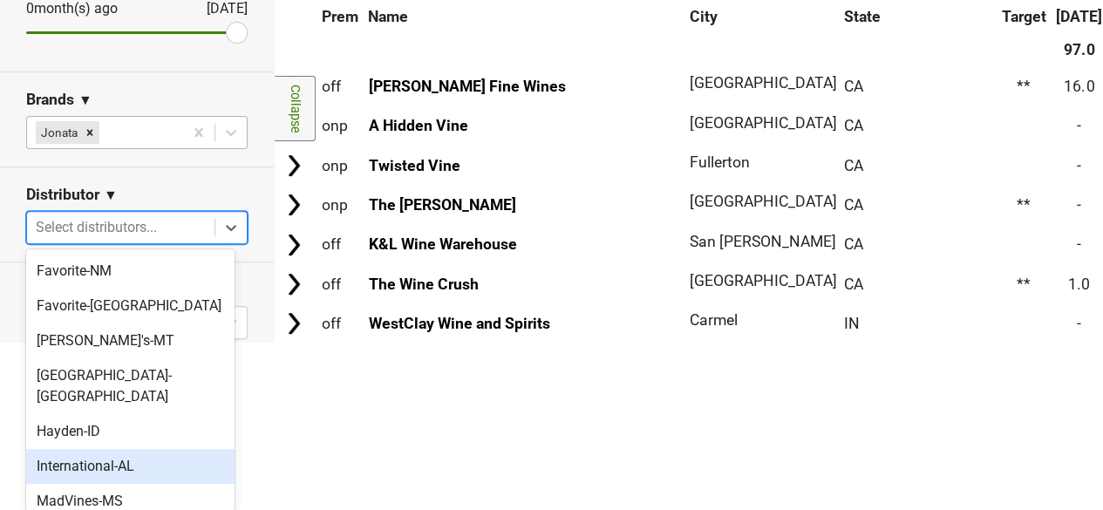
scroll to position [583, 0]
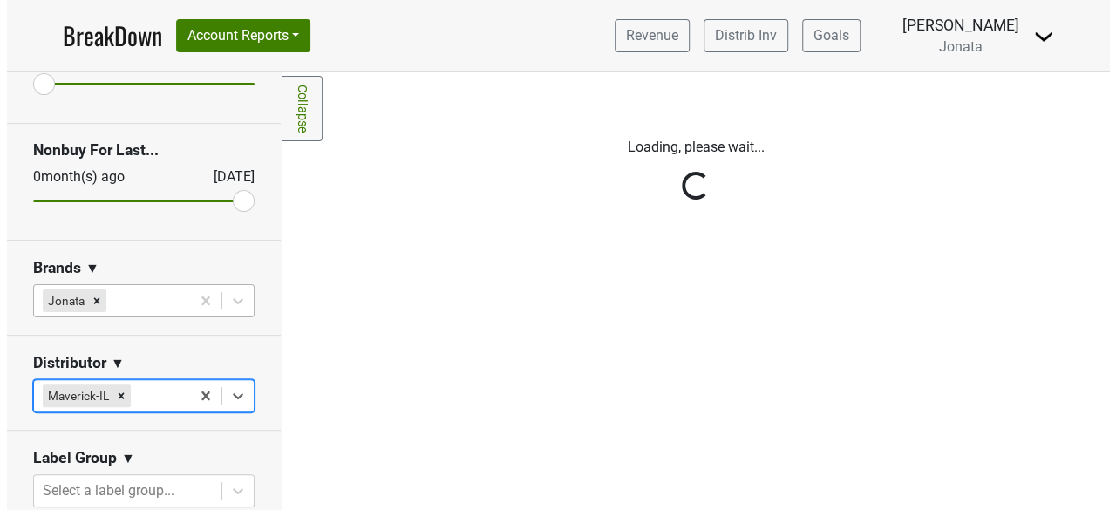
scroll to position [0, 0]
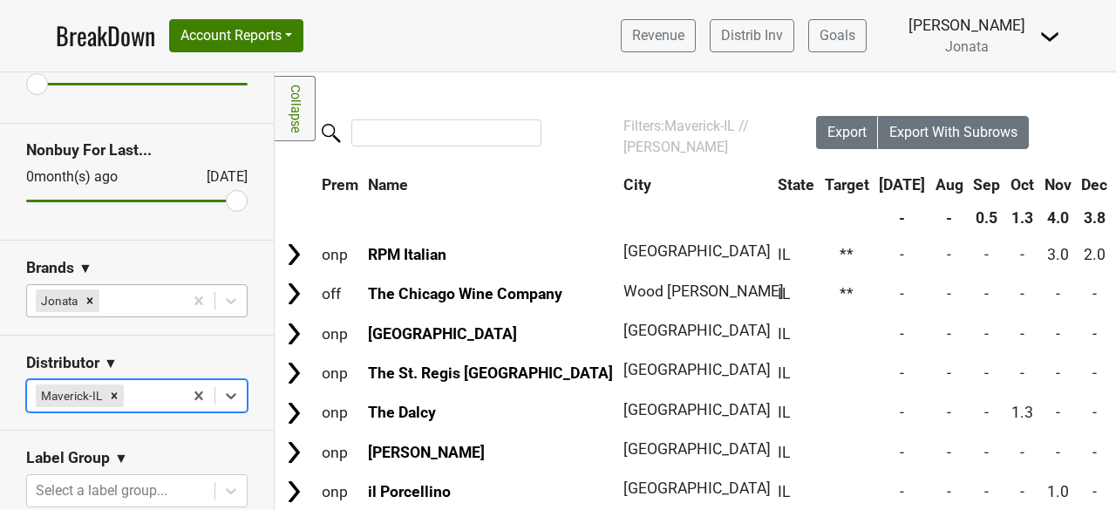
click at [214, 350] on section "Distributor ▼ option Maverick-IL, selected. Select is focused ,type to refine l…" at bounding box center [137, 383] width 274 height 95
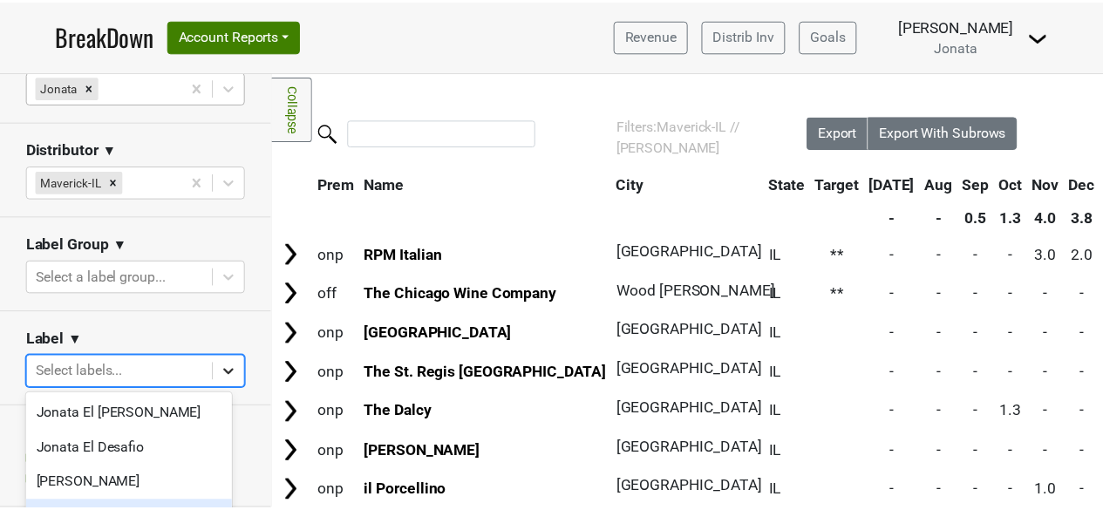
scroll to position [146, 0]
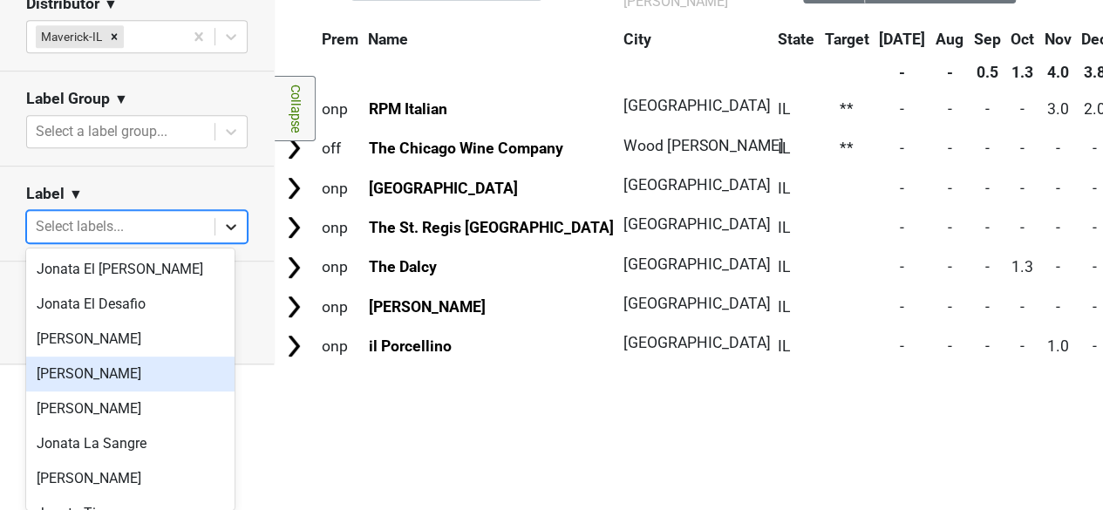
click at [216, 365] on body "BreakDown Account Reports SuperRanker Map Award Progress Chain Compliance CRM N…" at bounding box center [551, 109] width 1103 height 510
click at [56, 368] on div "Jonata Flor" at bounding box center [130, 374] width 208 height 35
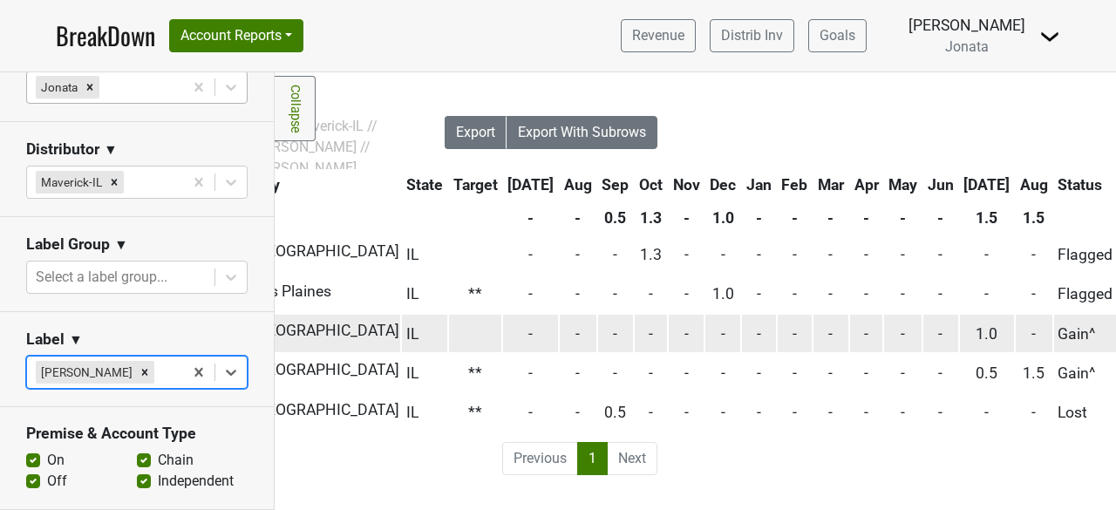
scroll to position [0, 372]
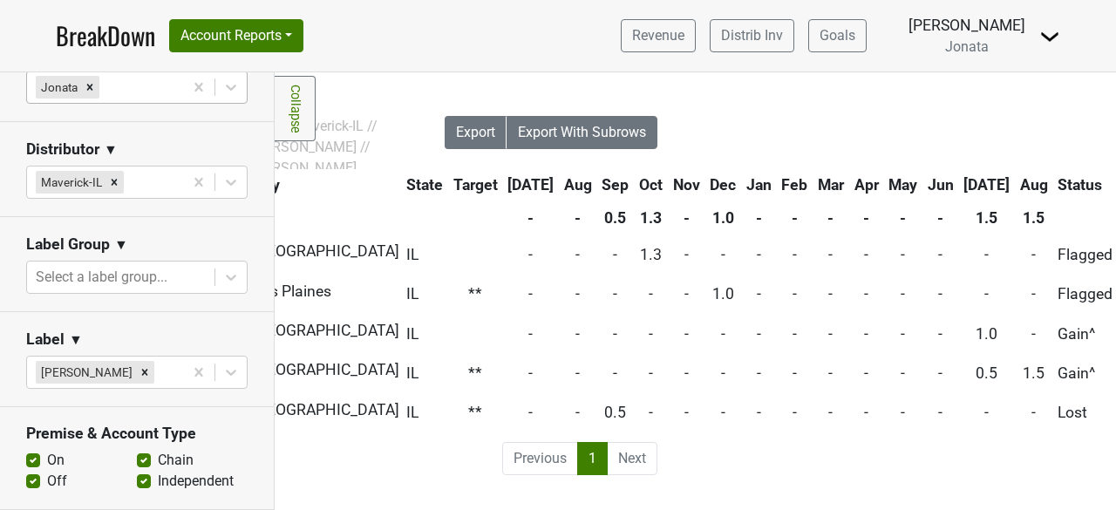
click at [108, 35] on link "BreakDown" at bounding box center [105, 35] width 99 height 37
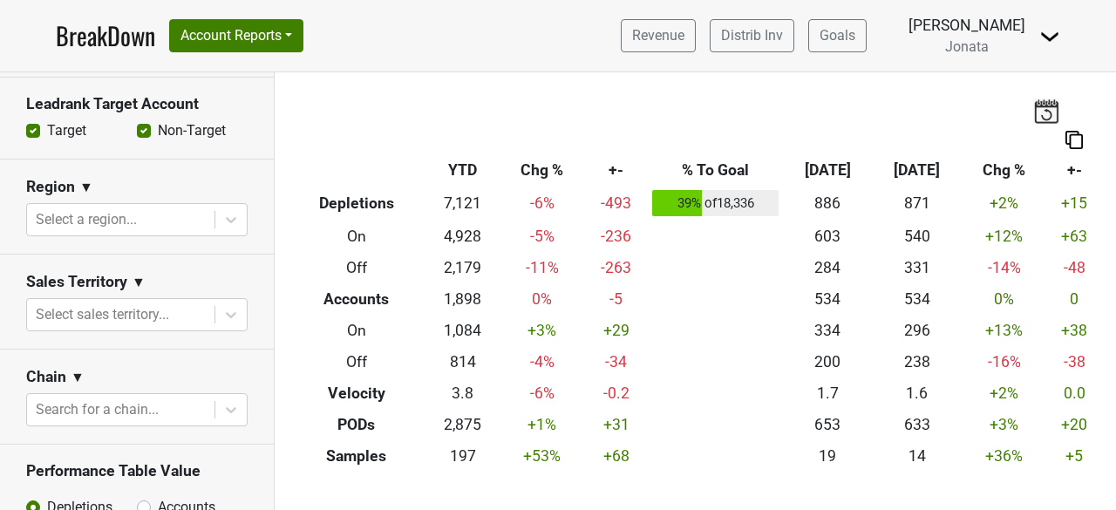
scroll to position [706, 0]
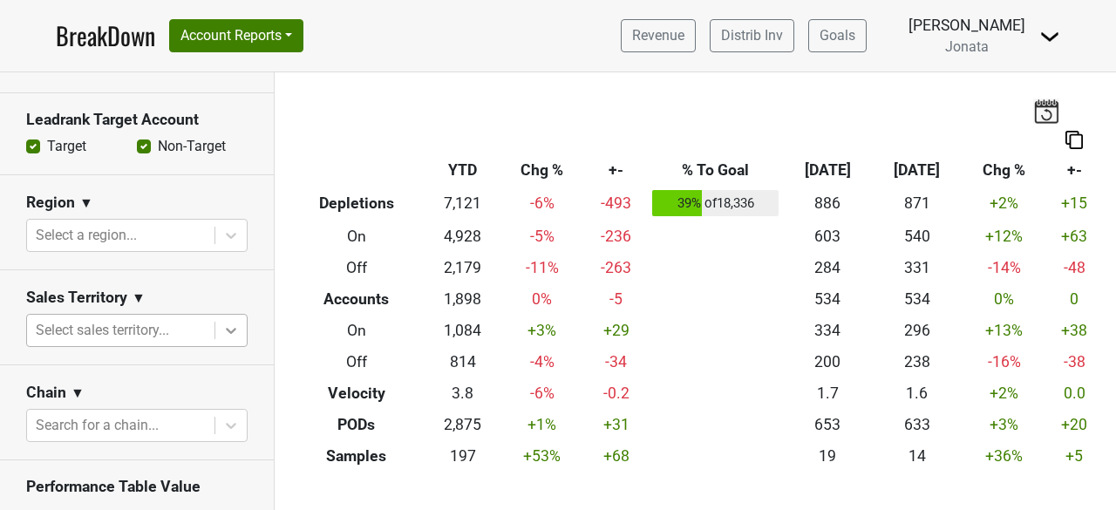
click at [222, 322] on icon at bounding box center [230, 330] width 17 height 17
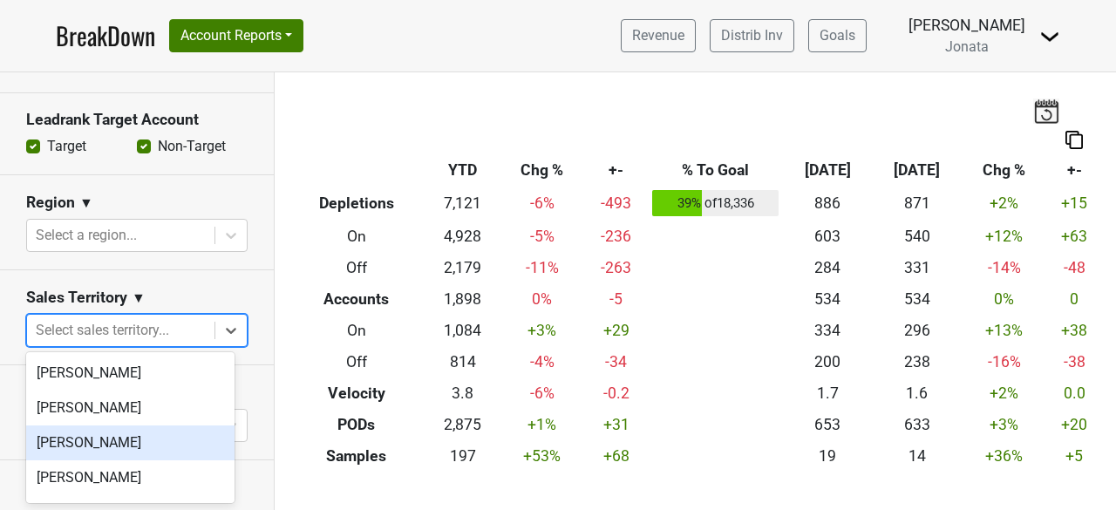
click at [108, 440] on div "[PERSON_NAME]" at bounding box center [130, 443] width 208 height 35
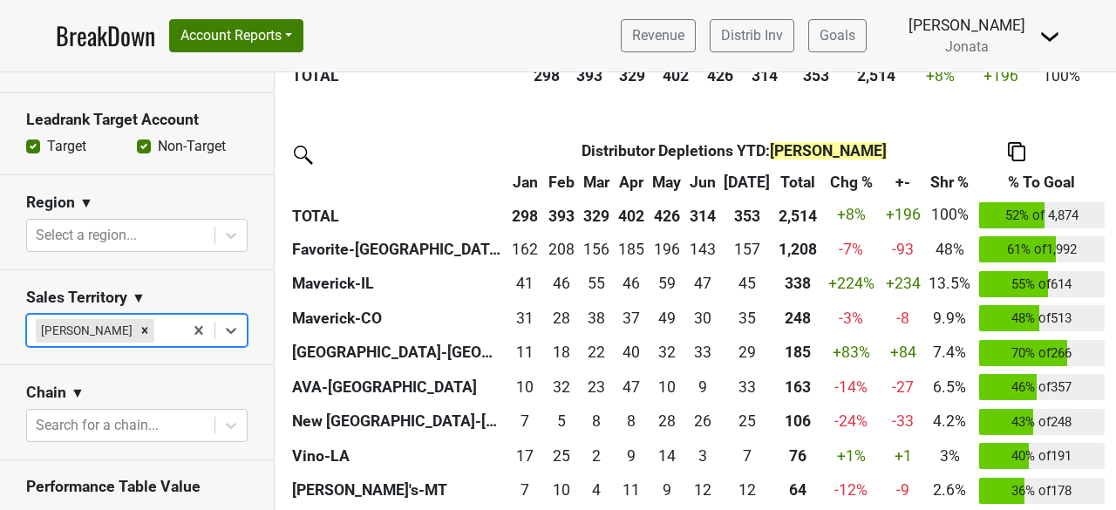
scroll to position [611, 0]
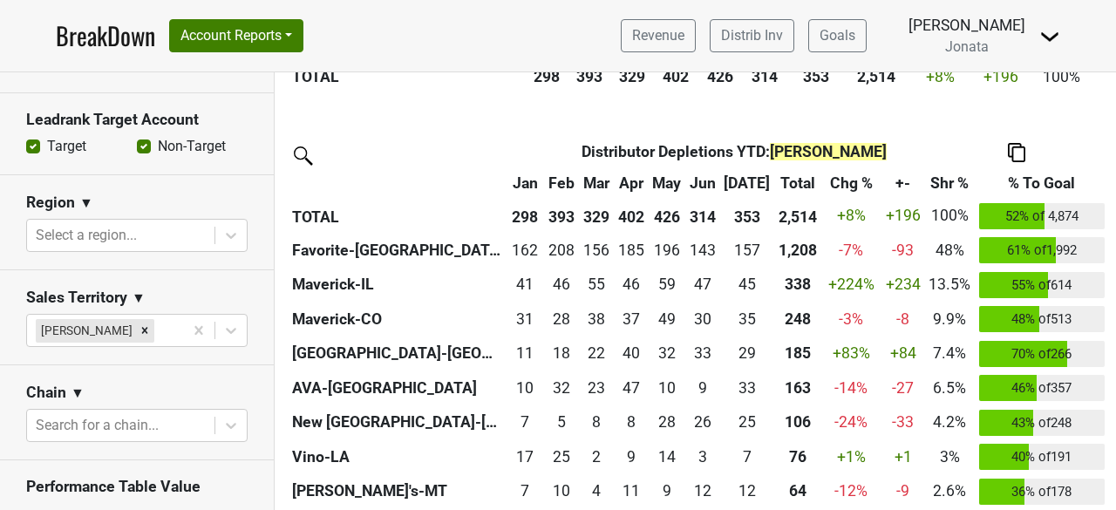
click at [1008, 152] on img at bounding box center [1016, 152] width 17 height 18
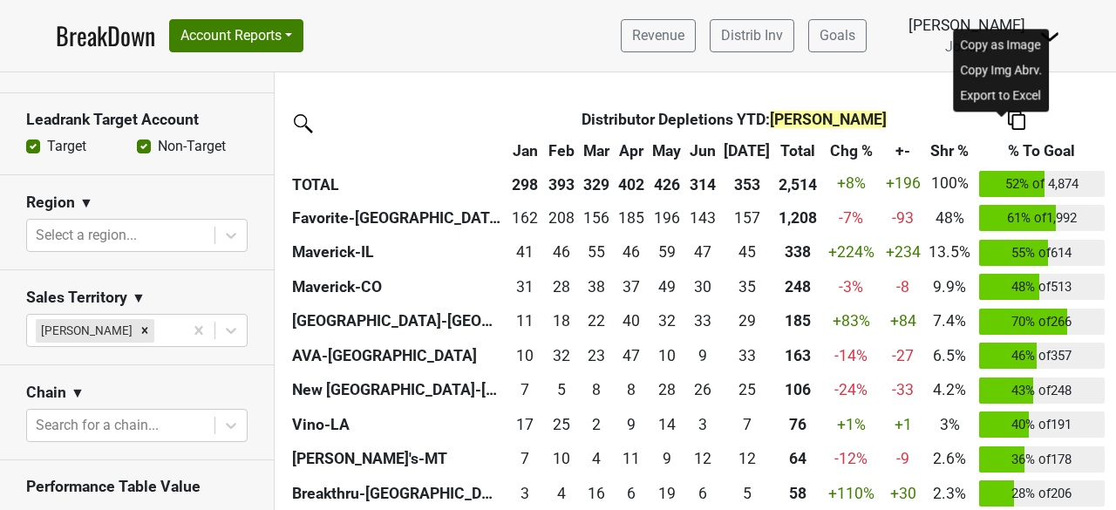
scroll to position [629, 0]
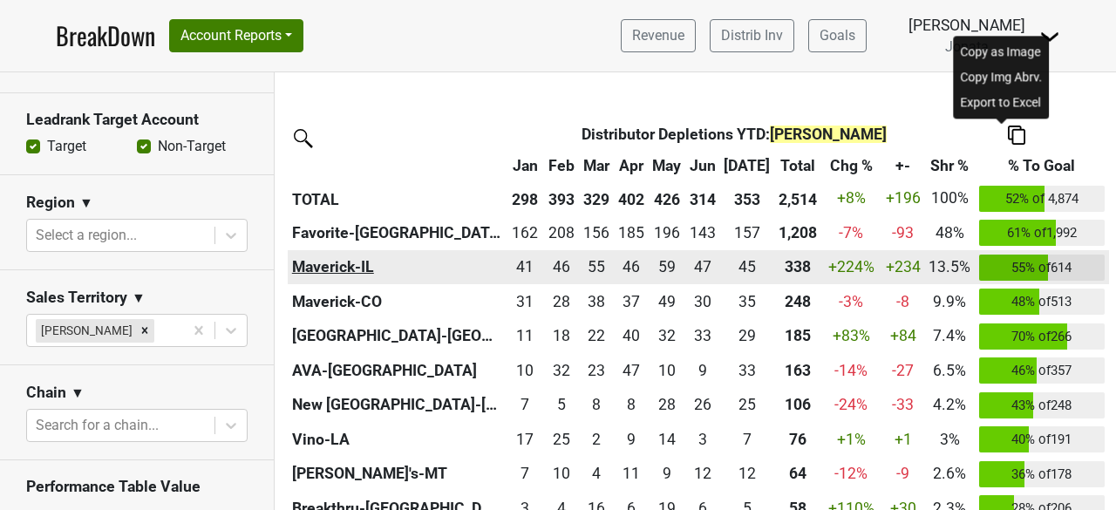
click at [342, 265] on th "Maverick-IL" at bounding box center [397, 267] width 218 height 35
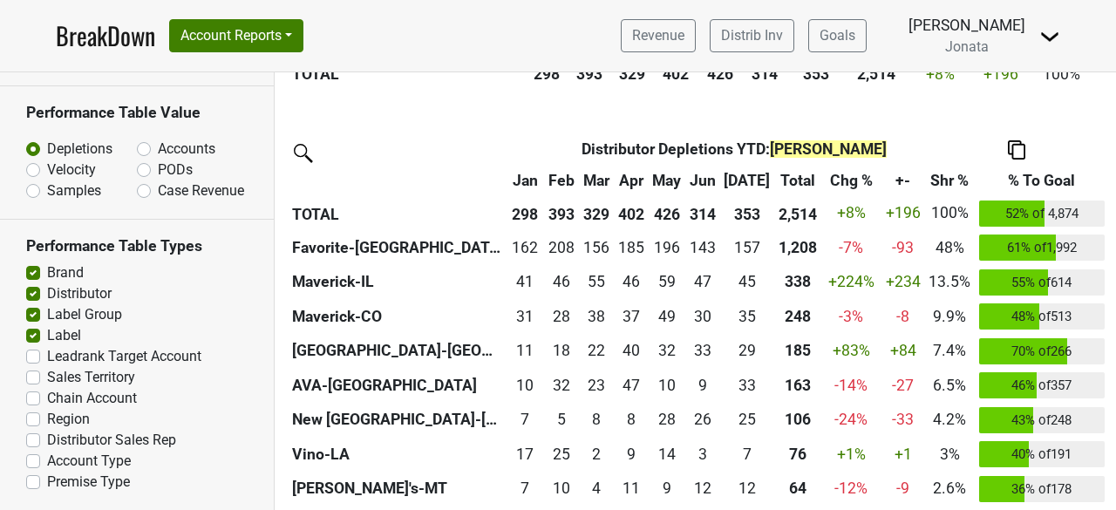
scroll to position [1099, 0]
click at [47, 356] on label "Leadrank Target Account" at bounding box center [124, 356] width 154 height 21
click at [28, 356] on input "Leadrank Target Account" at bounding box center [33, 354] width 14 height 17
checkbox input "true"
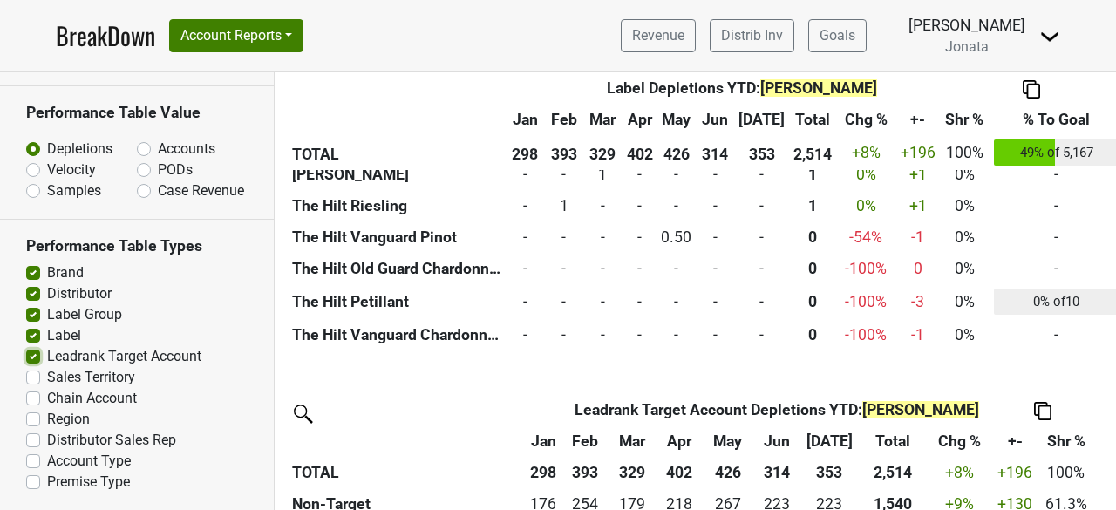
scroll to position [2283, 0]
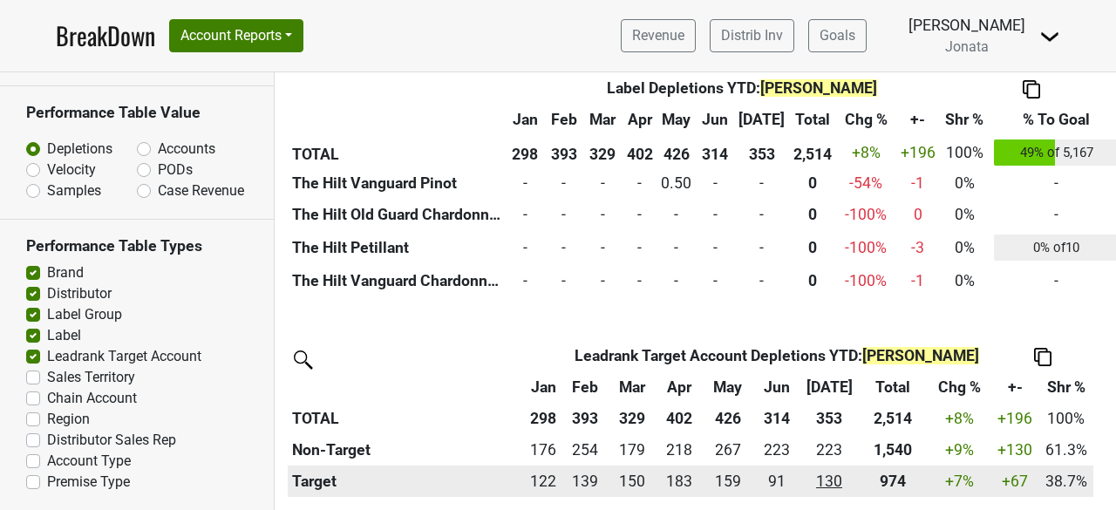
click at [834, 478] on div "130.08 130" at bounding box center [829, 481] width 51 height 23
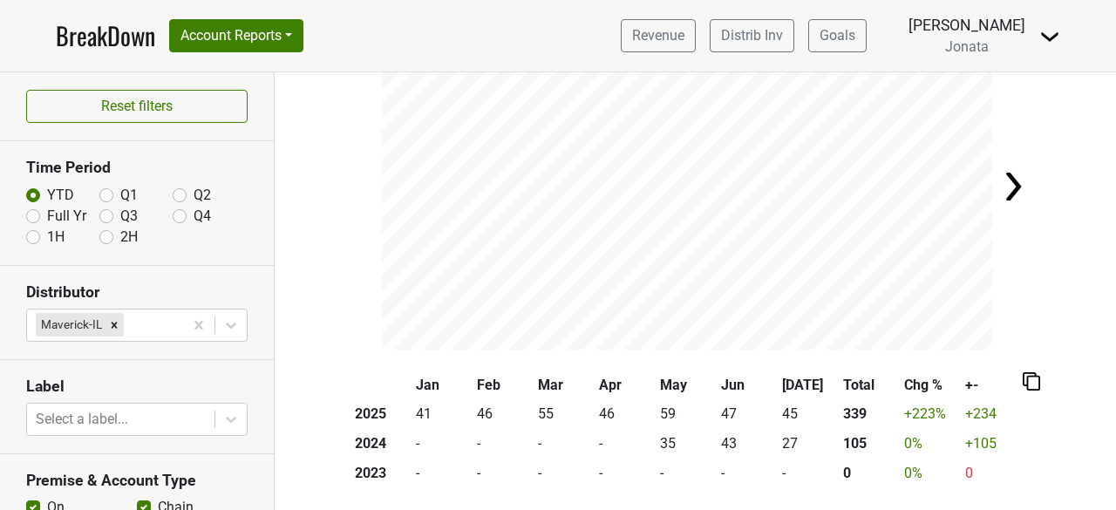
scroll to position [122, 0]
click at [1007, 175] on img at bounding box center [1013, 184] width 35 height 35
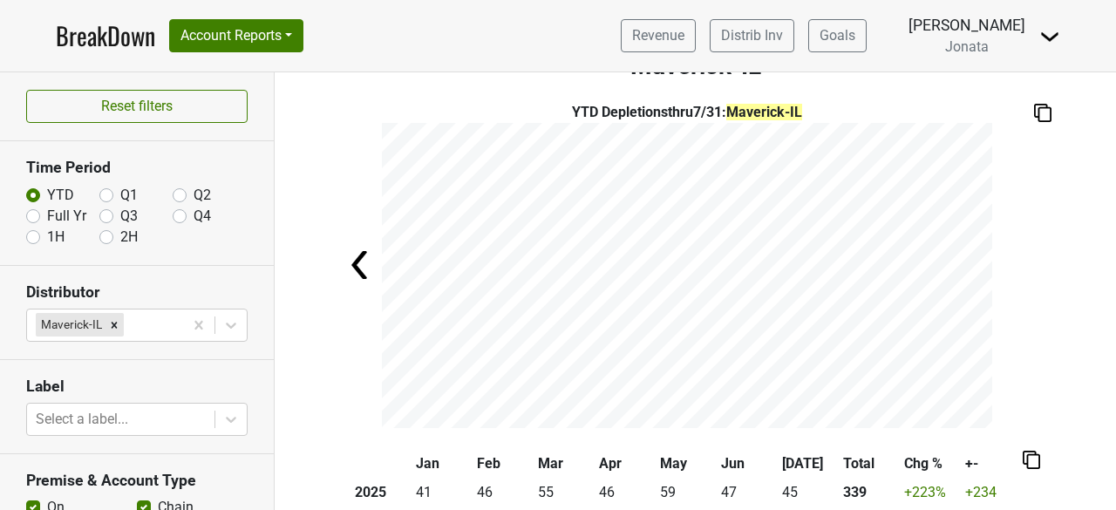
scroll to position [42, 0]
click at [351, 264] on img at bounding box center [361, 265] width 35 height 35
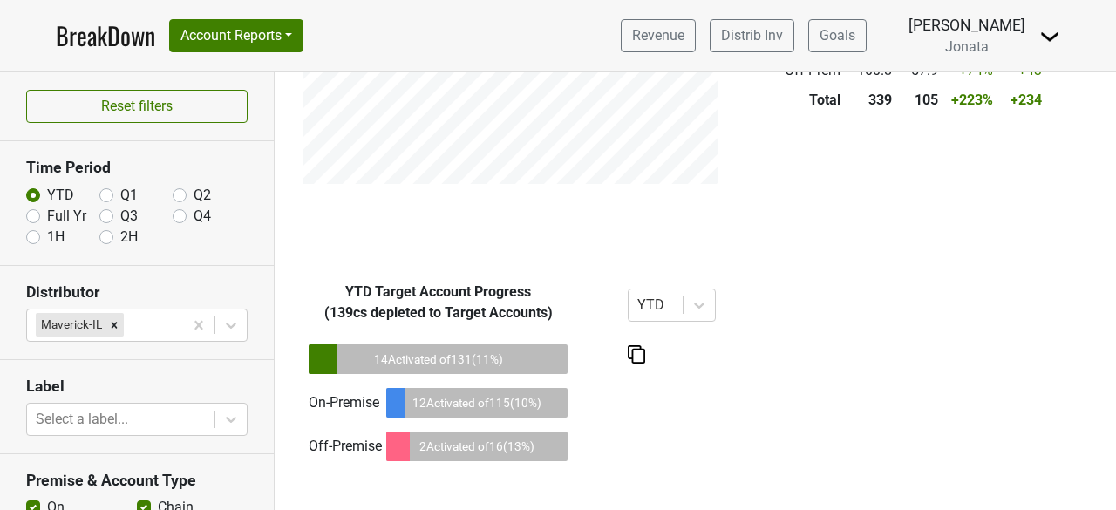
scroll to position [1098, 0]
click at [467, 362] on div "14 Activated of 131 ( 11 %)" at bounding box center [438, 360] width 259 height 30
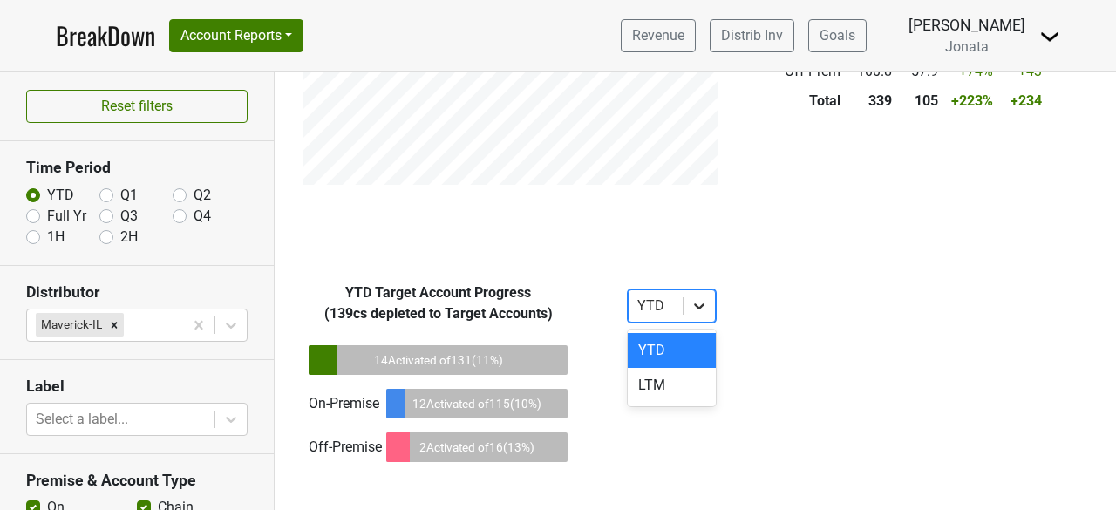
click at [693, 310] on icon at bounding box center [699, 305] width 17 height 17
click at [794, 324] on div "YTD Target Account Progress ( 139 cs depleted to Target Accounts) 14 Activated …" at bounding box center [555, 387] width 561 height 208
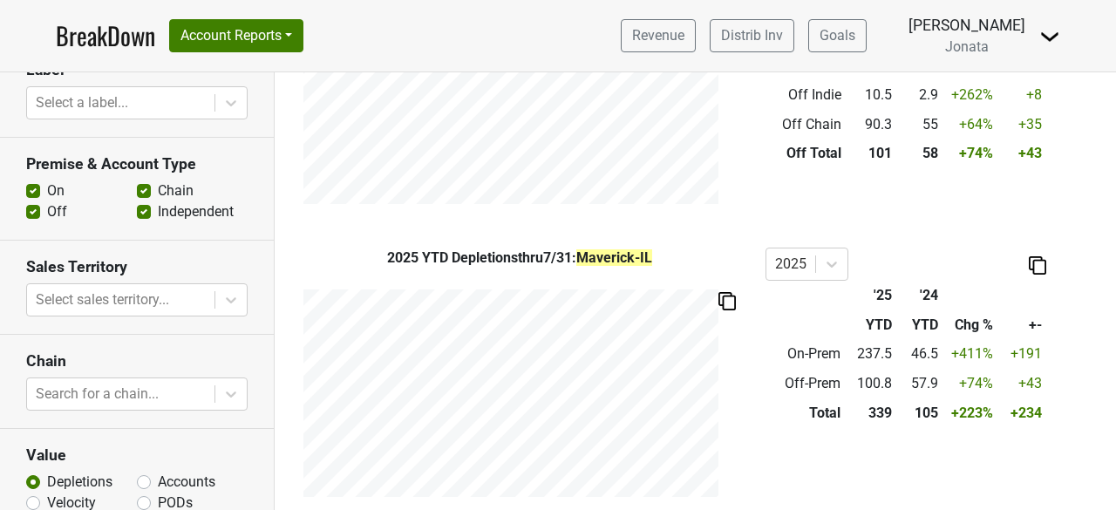
scroll to position [0, 0]
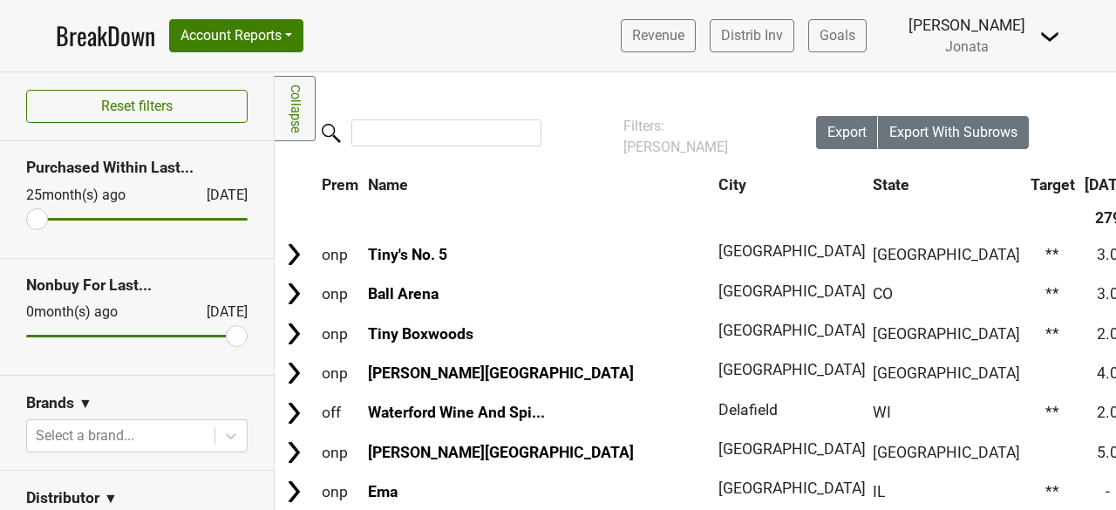
click at [869, 183] on th "State" at bounding box center [947, 184] width 156 height 31
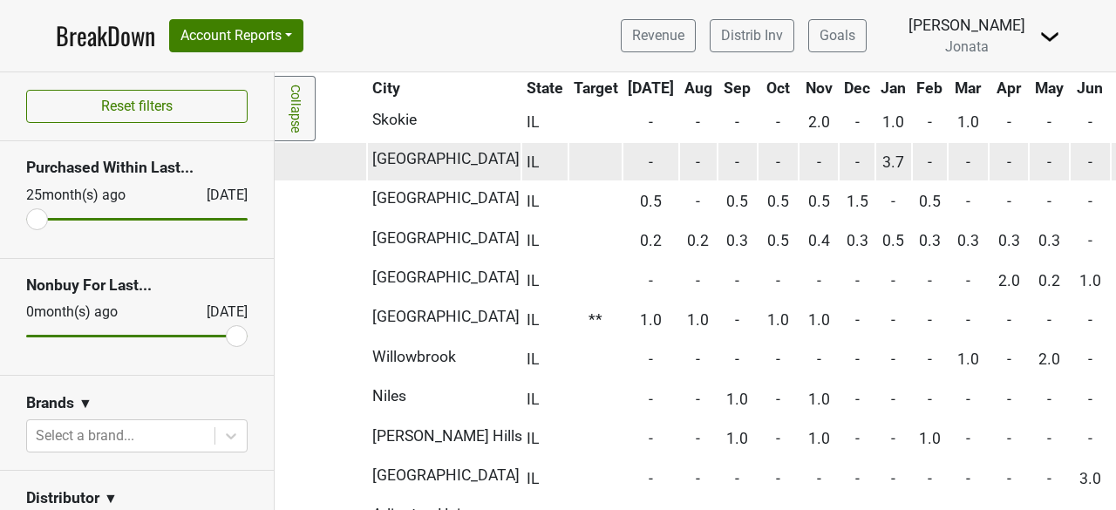
scroll to position [7137, 328]
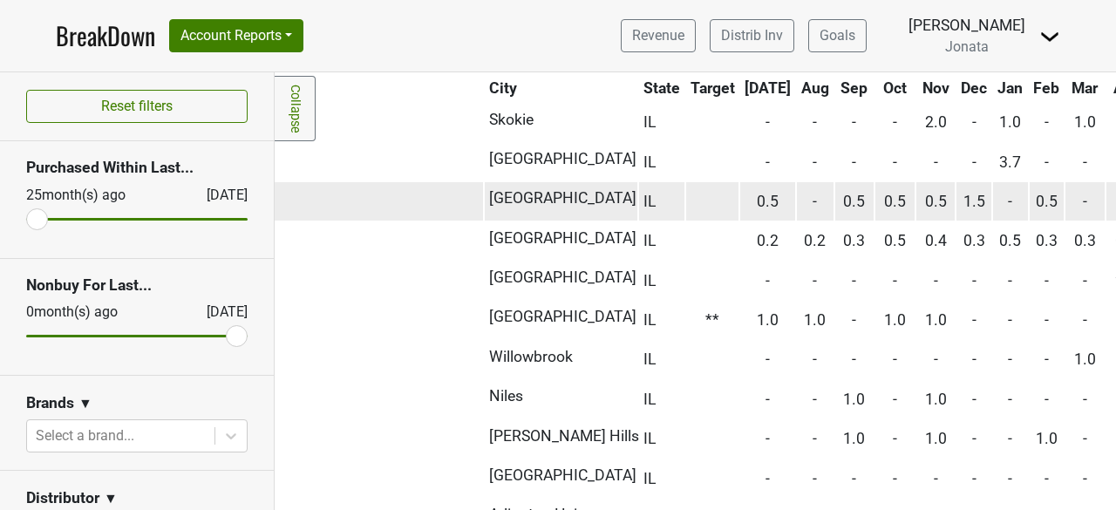
click at [1036, 210] on span "0.5" at bounding box center [1047, 201] width 22 height 17
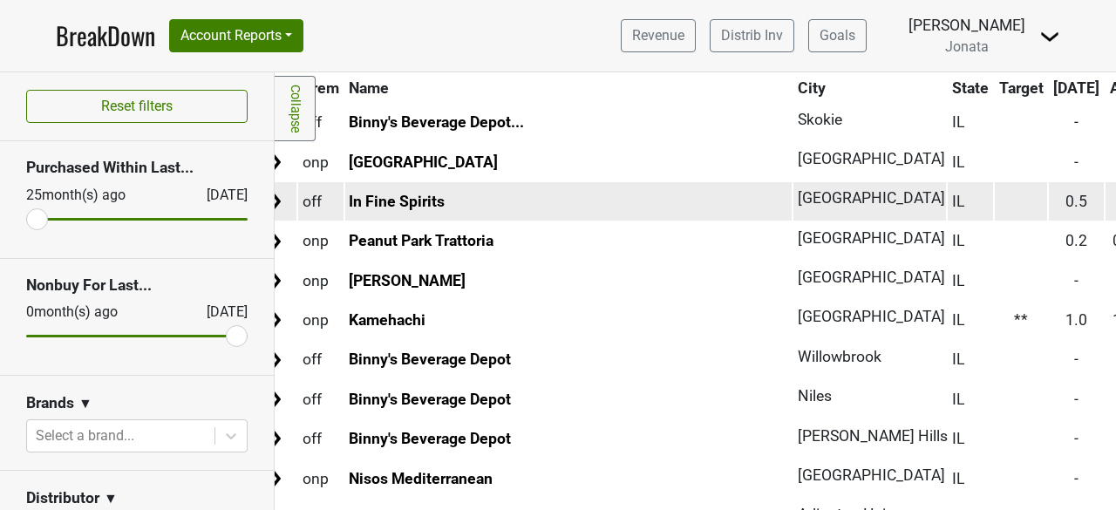
scroll to position [7137, 13]
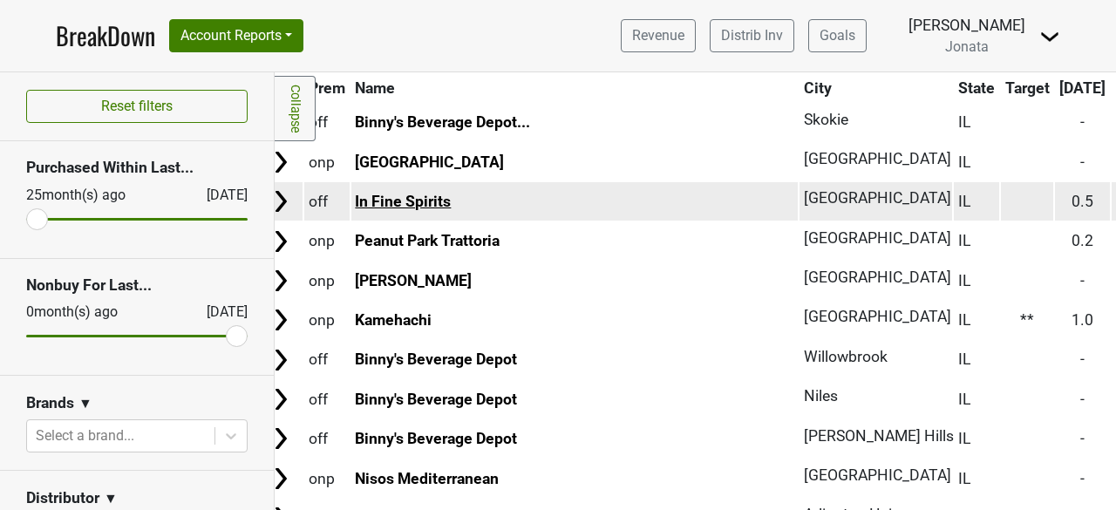
click at [405, 210] on link "In Fine Spirits" at bounding box center [403, 201] width 96 height 17
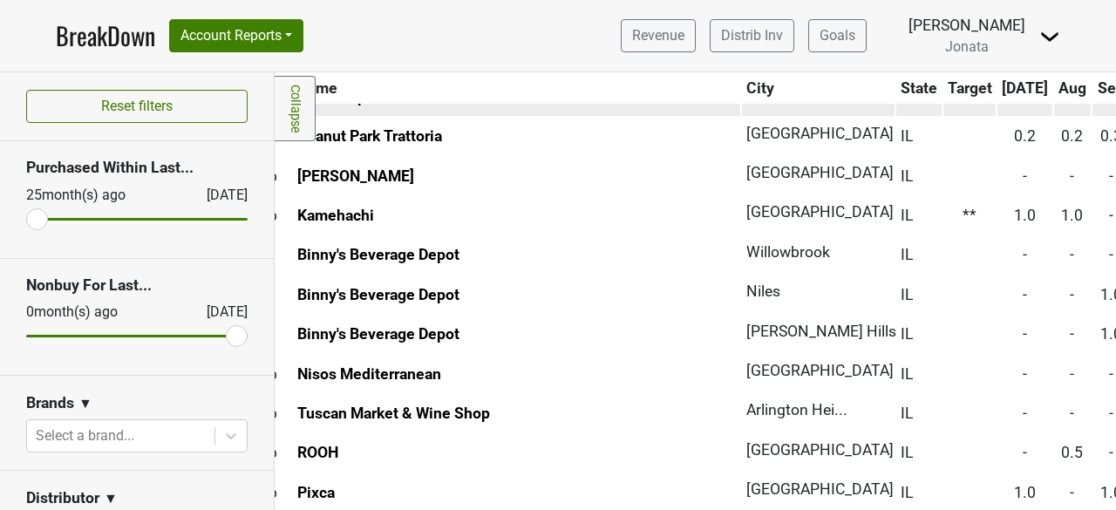
scroll to position [7242, 0]
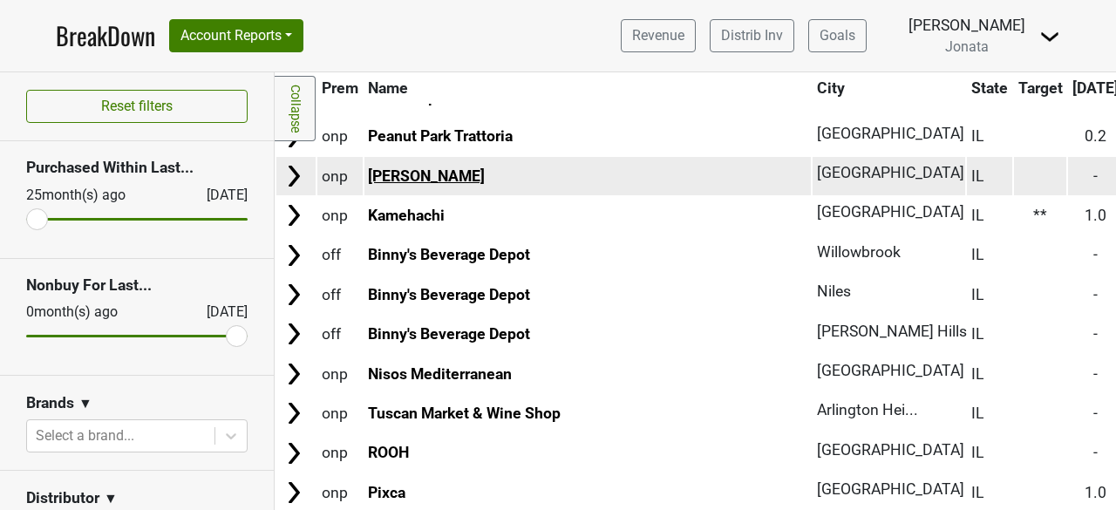
click at [387, 185] on link "Ella Elli" at bounding box center [426, 175] width 117 height 17
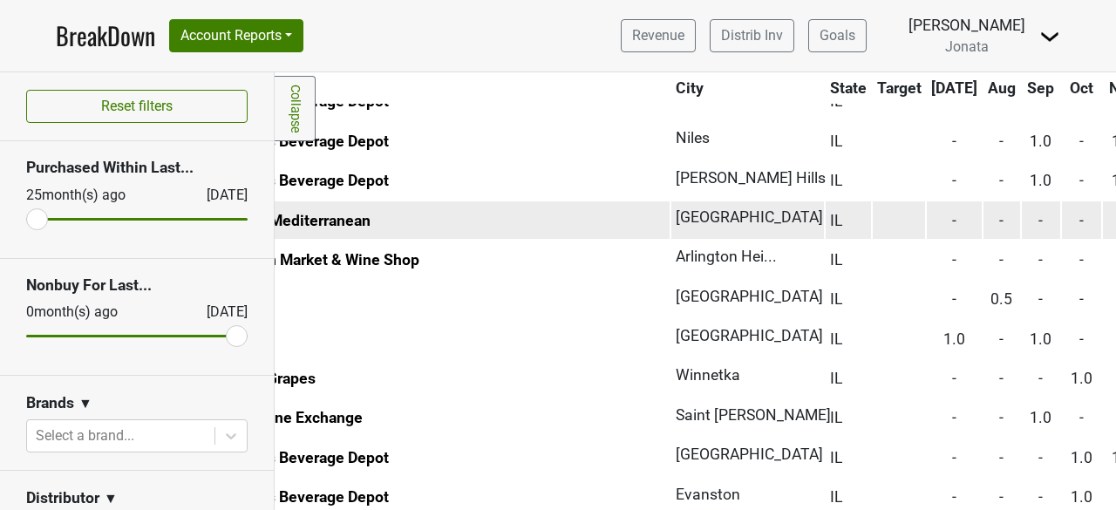
scroll to position [7395, 113]
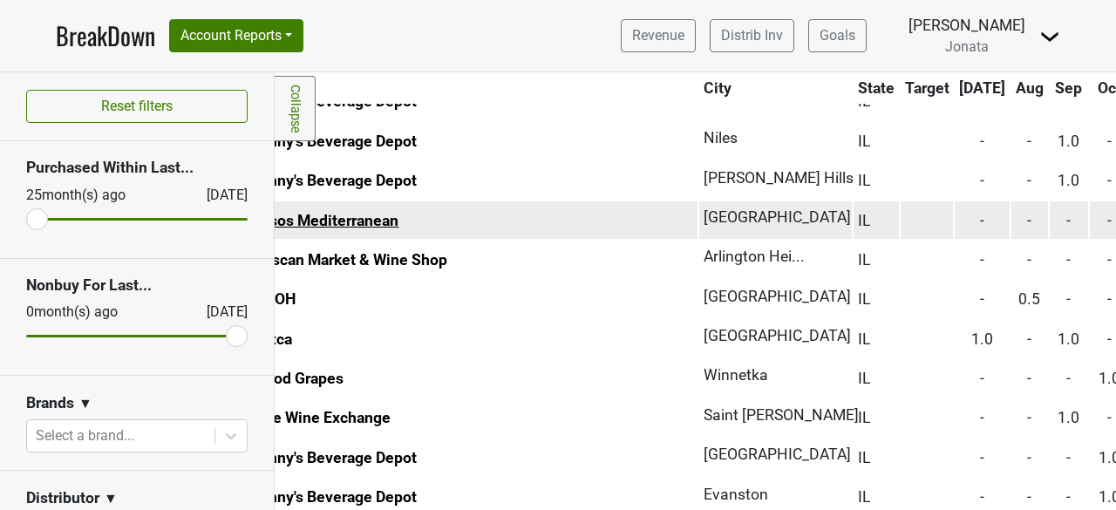
click at [359, 229] on link "Nisos Mediterranean" at bounding box center [327, 220] width 144 height 17
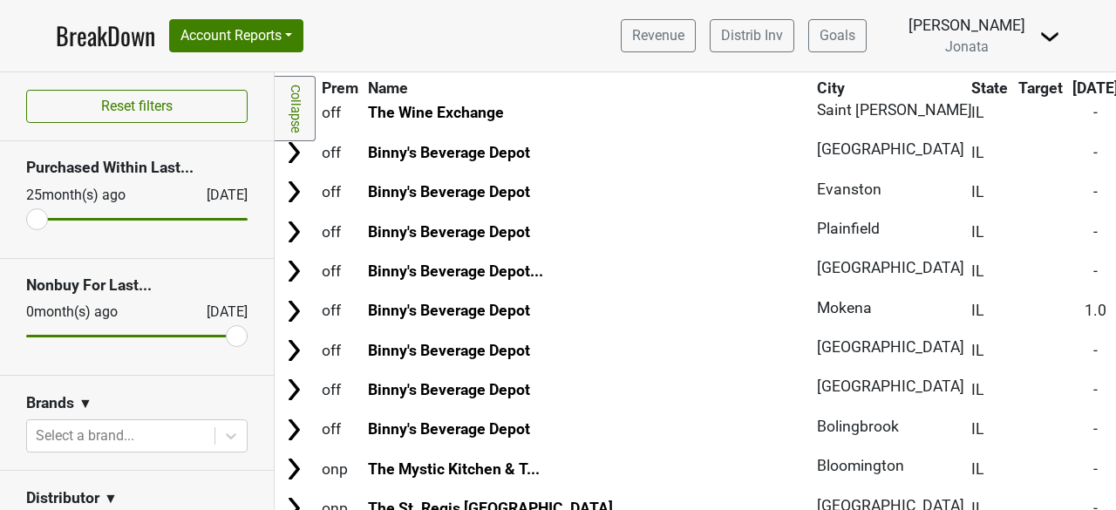
scroll to position [7702, 0]
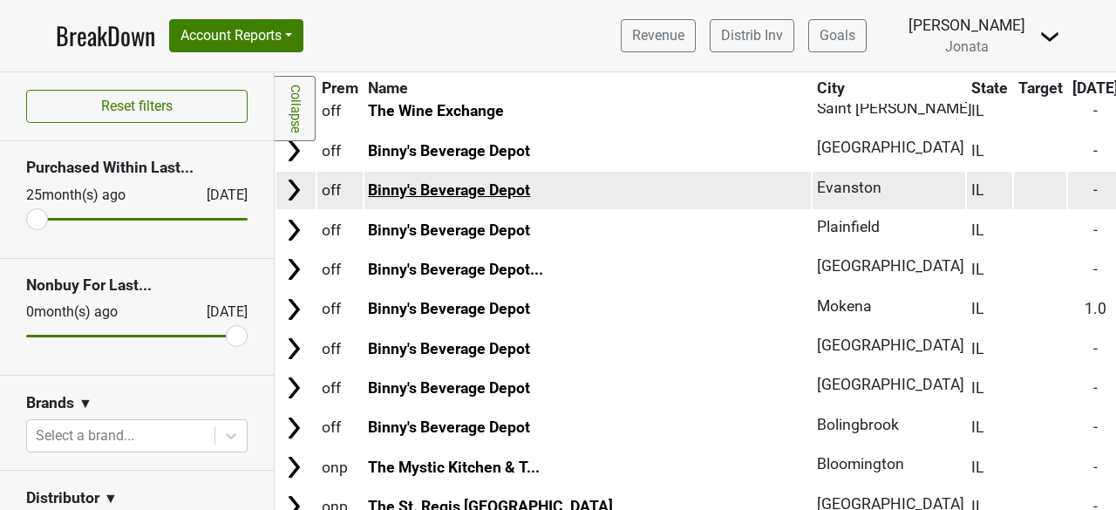
click at [462, 199] on link "Binny's Beverage Depot" at bounding box center [449, 189] width 162 height 17
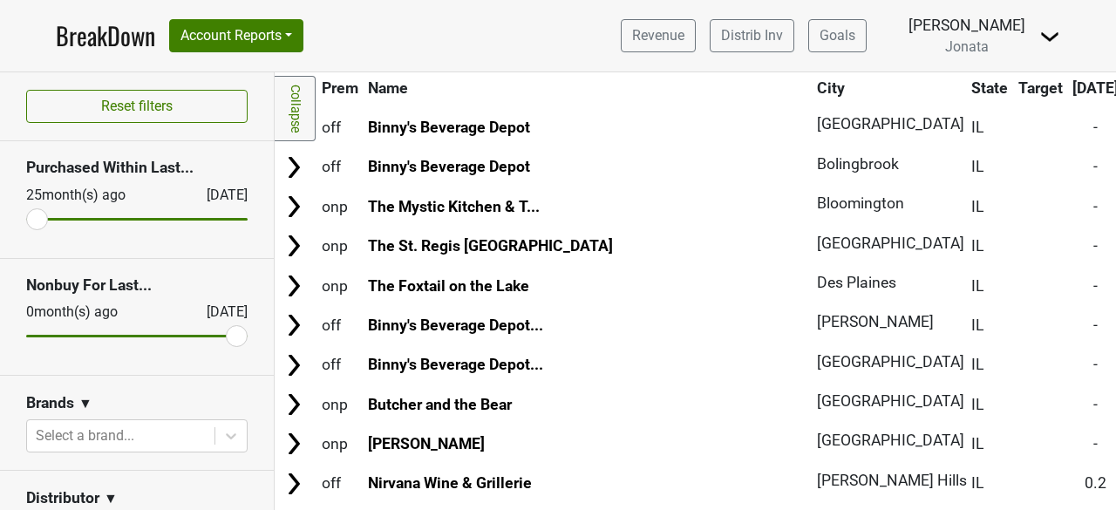
scroll to position [7979, 0]
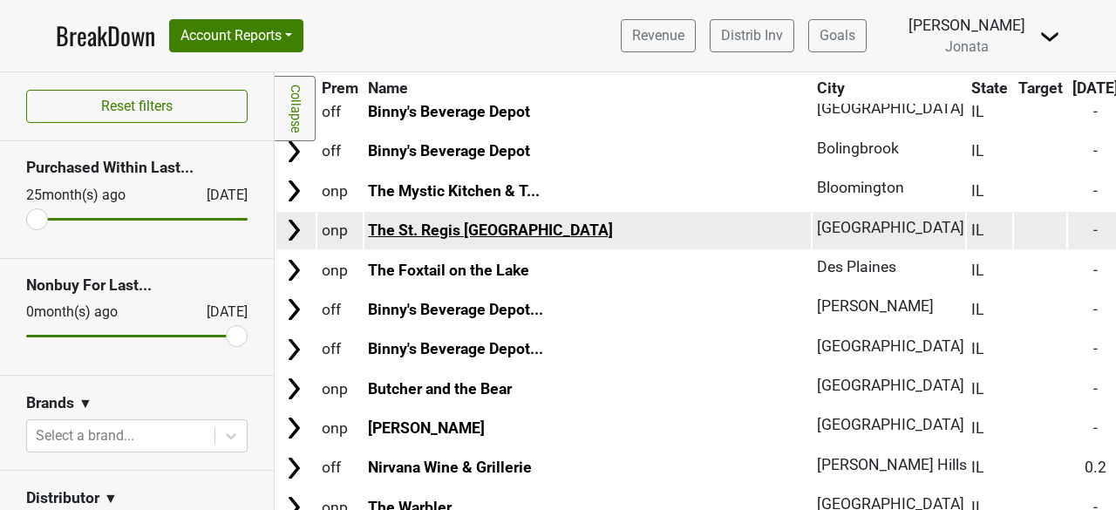
click at [447, 239] on link "The St. Regis Chicago" at bounding box center [490, 230] width 245 height 17
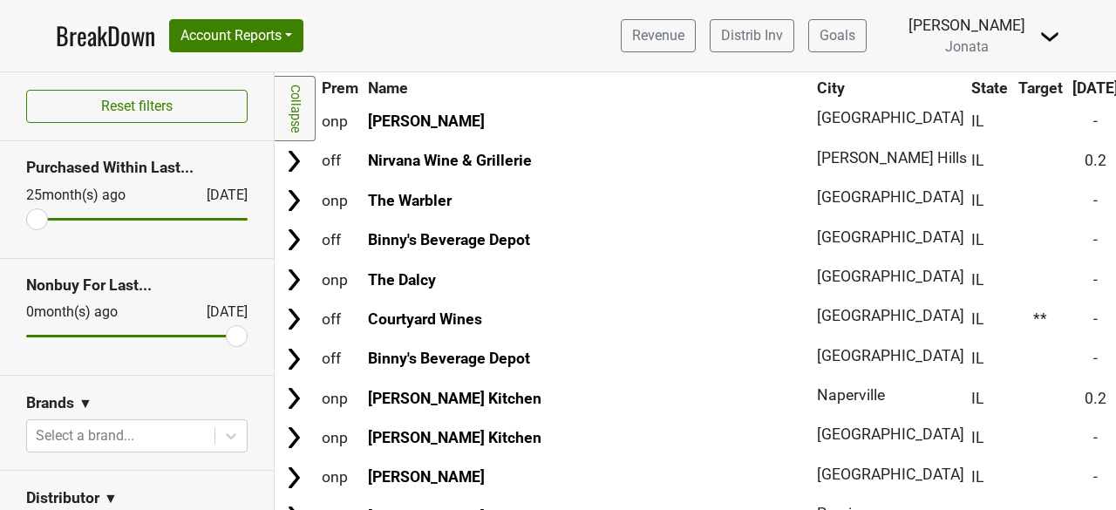
scroll to position [8289, 0]
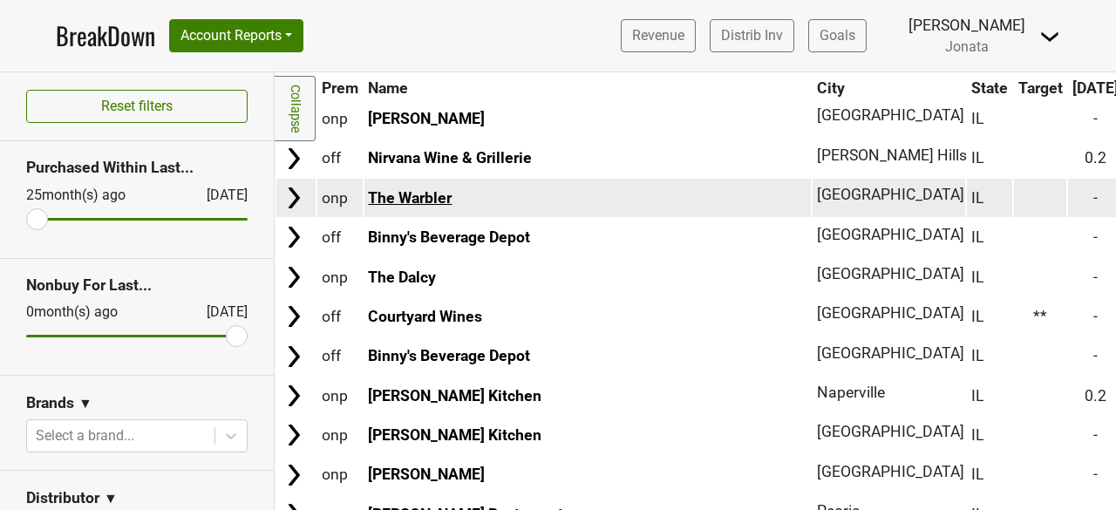
click at [410, 207] on link "The Warbler" at bounding box center [410, 197] width 84 height 17
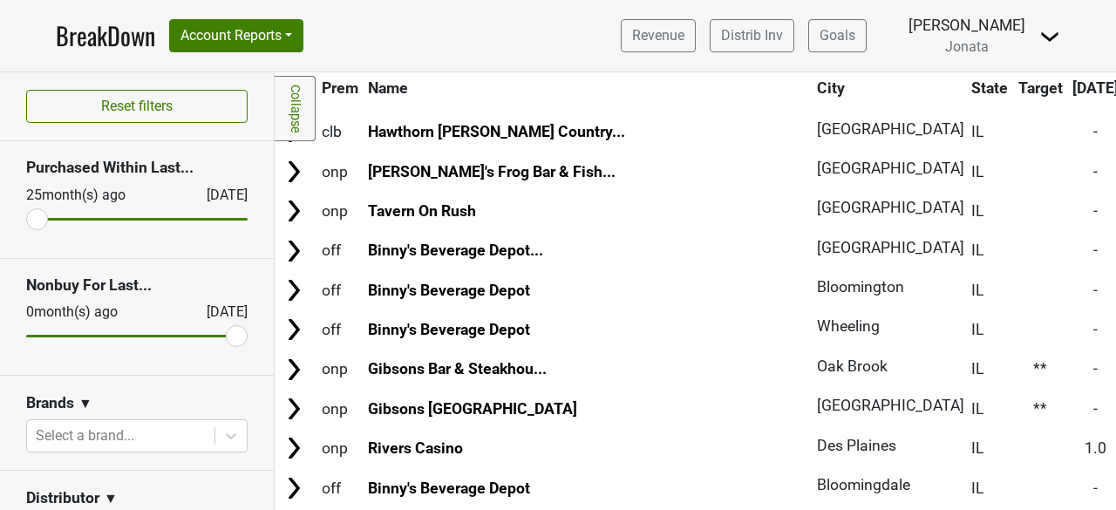
scroll to position [8719, 0]
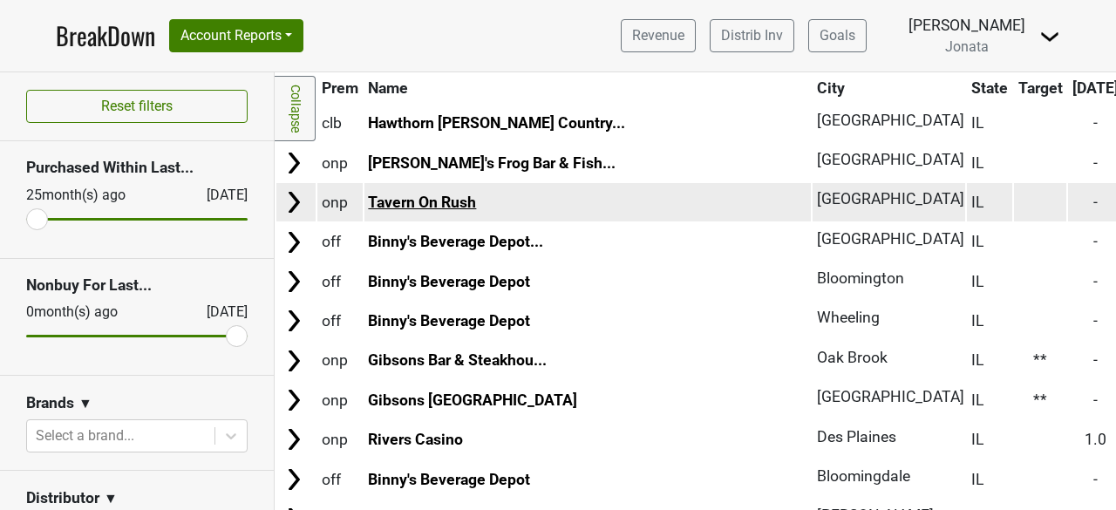
click at [418, 211] on link "Tavern On Rush" at bounding box center [422, 202] width 108 height 17
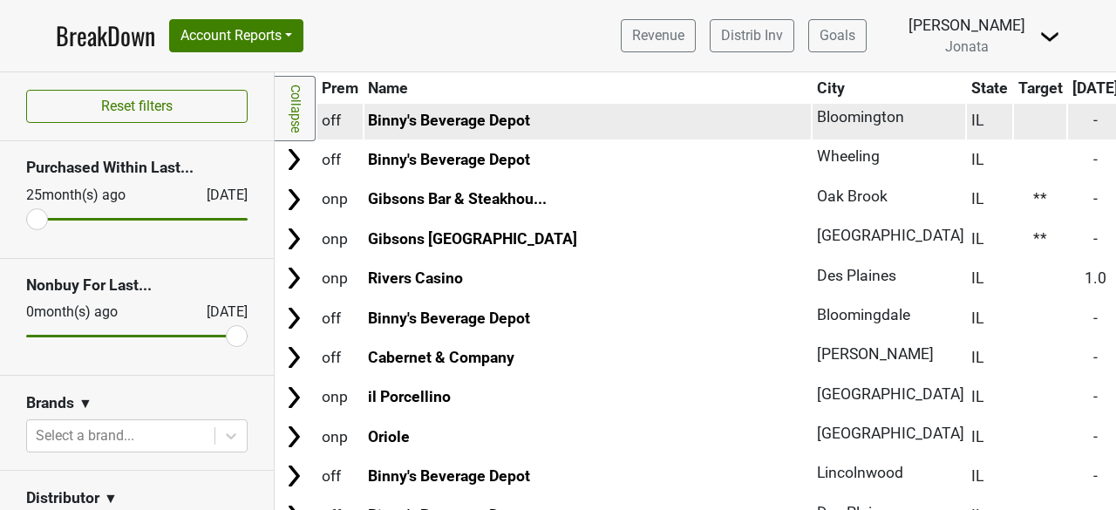
scroll to position [8894, 0]
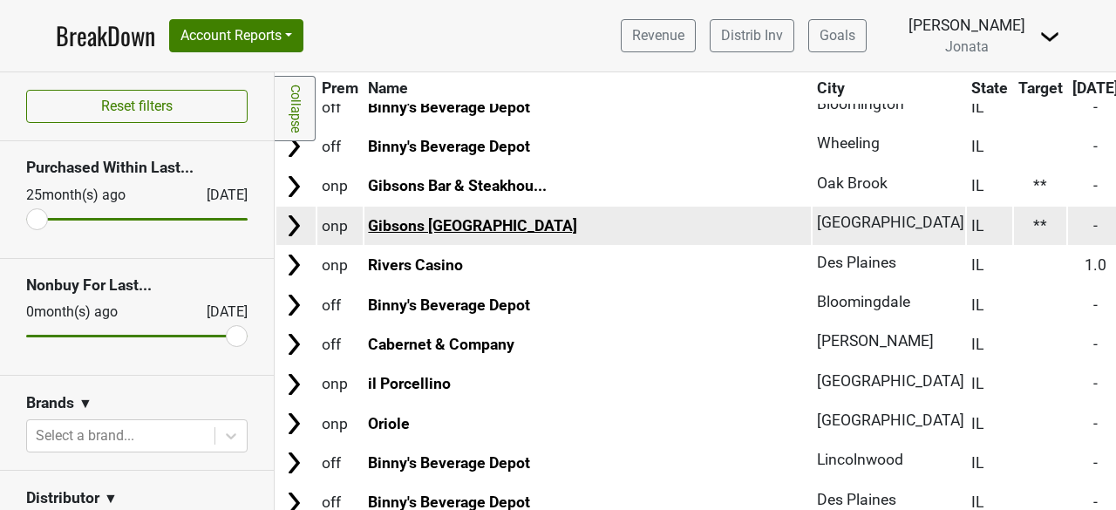
click at [402, 235] on link "Gibsons Italia" at bounding box center [472, 225] width 209 height 17
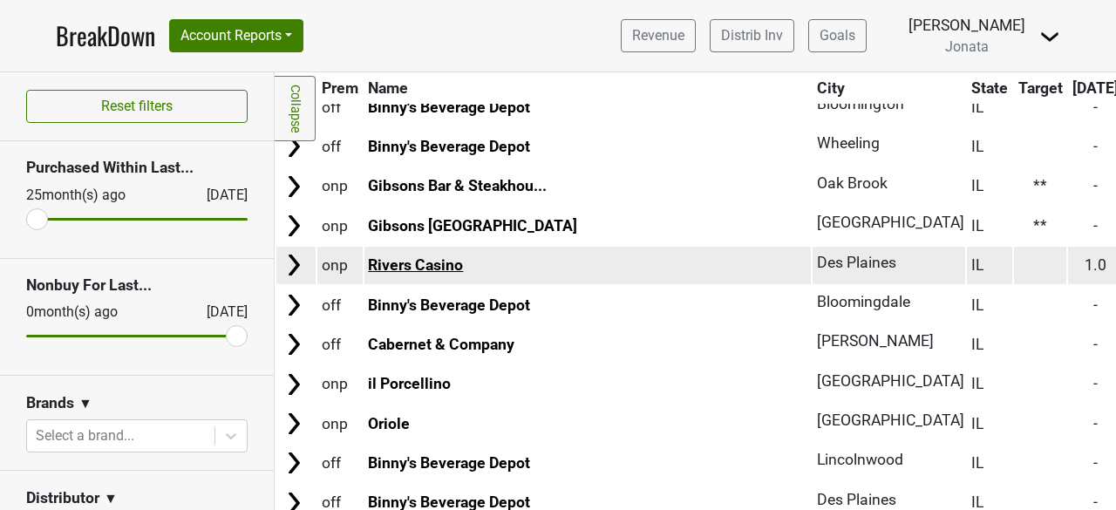
click at [401, 274] on link "Rivers Casino" at bounding box center [415, 264] width 95 height 17
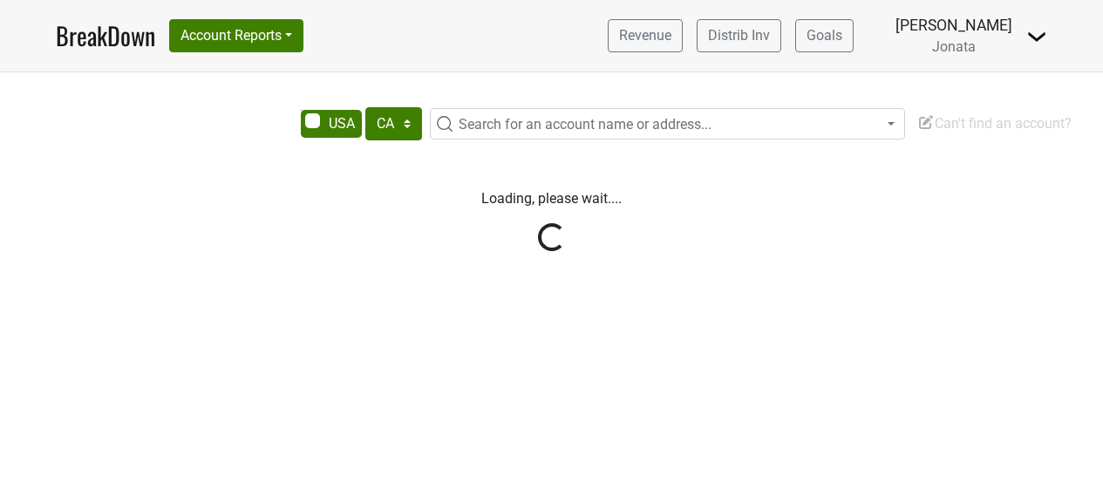
select select "CA"
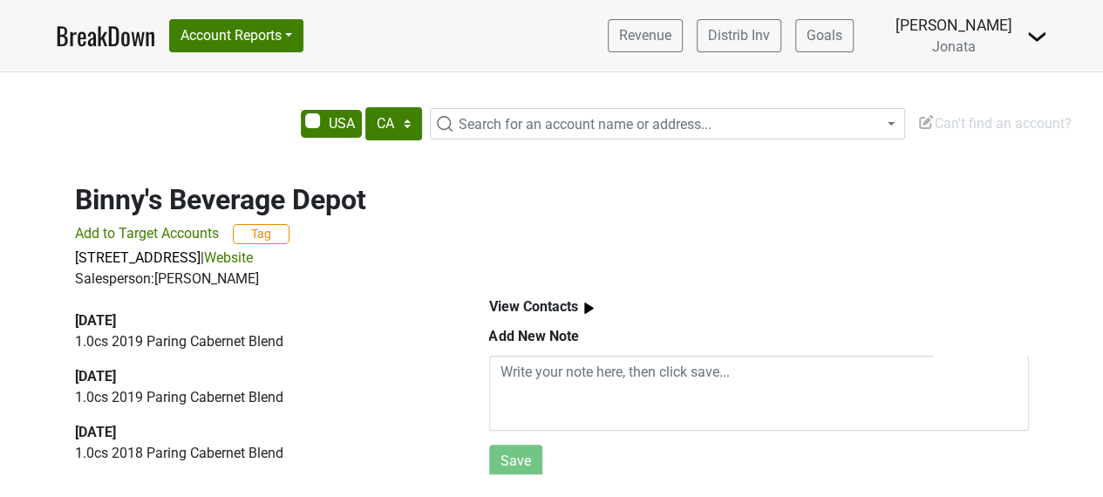
scroll to position [7, 0]
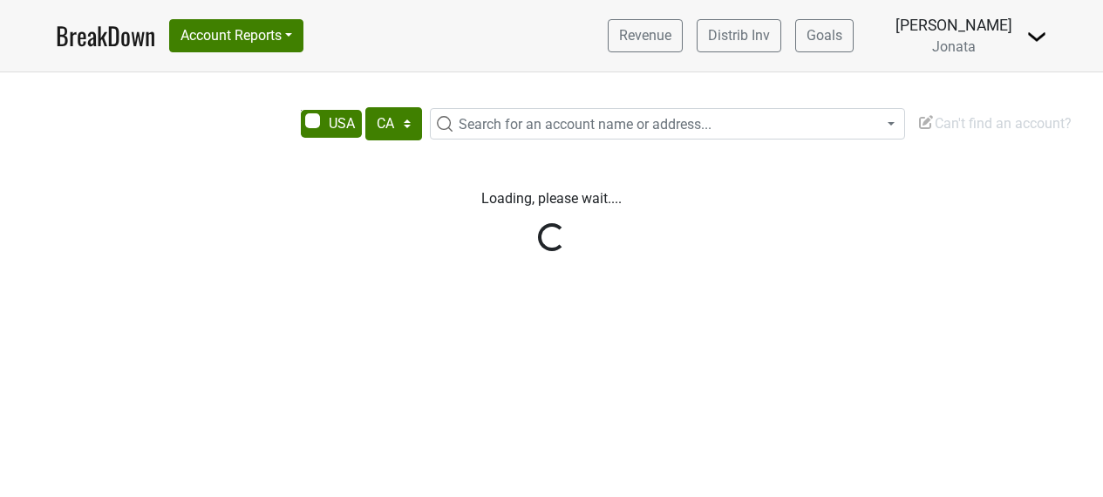
select select "CA"
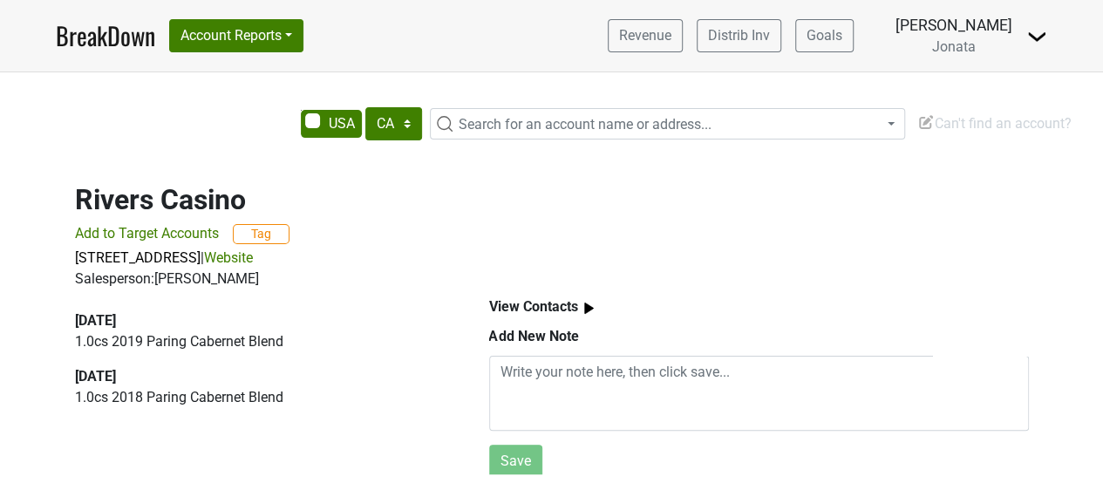
click at [253, 250] on link "Website" at bounding box center [228, 257] width 49 height 17
